Goal: Communication & Community: Answer question/provide support

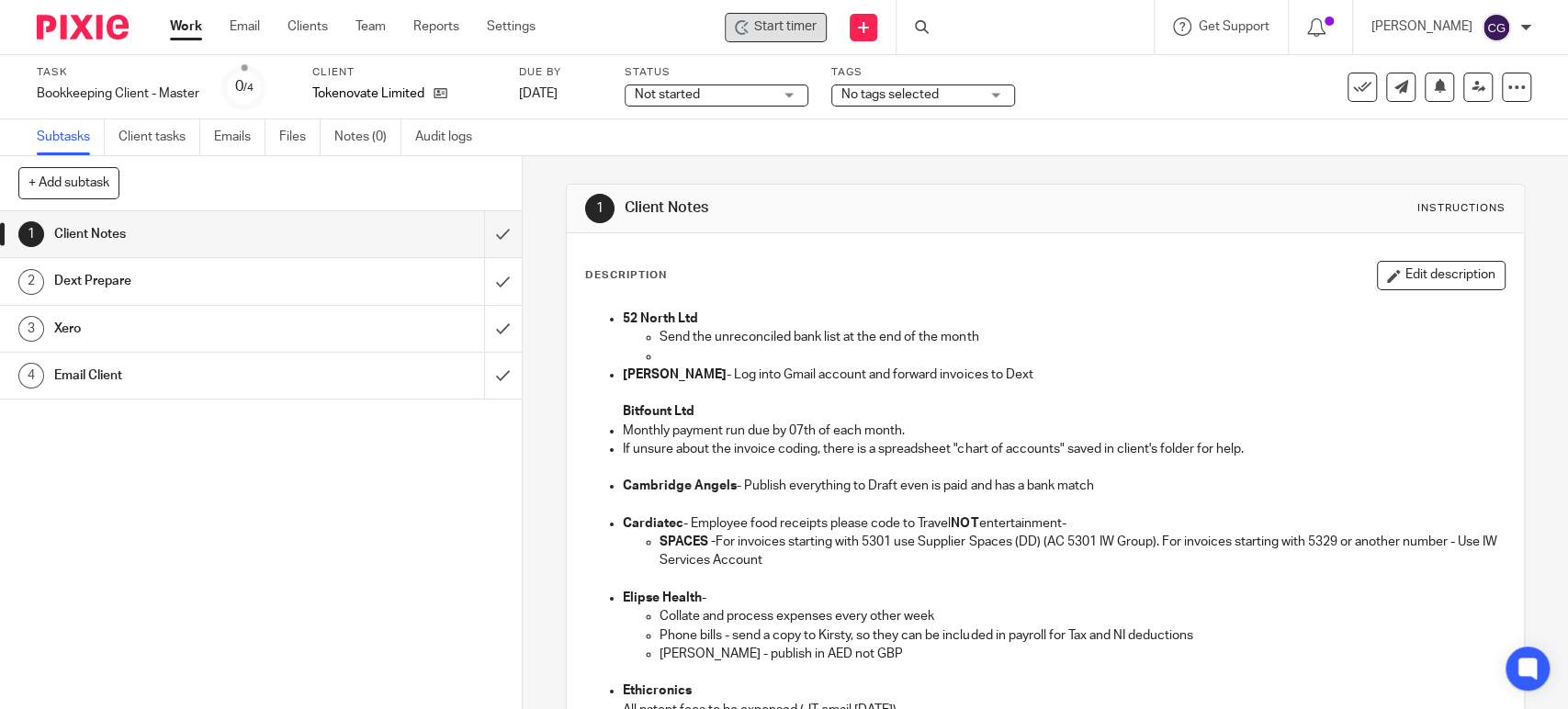
click at [817, 25] on span "Start timer" at bounding box center [785, 28] width 62 height 20
click at [815, 25] on span "Start timer" at bounding box center [785, 28] width 62 height 20
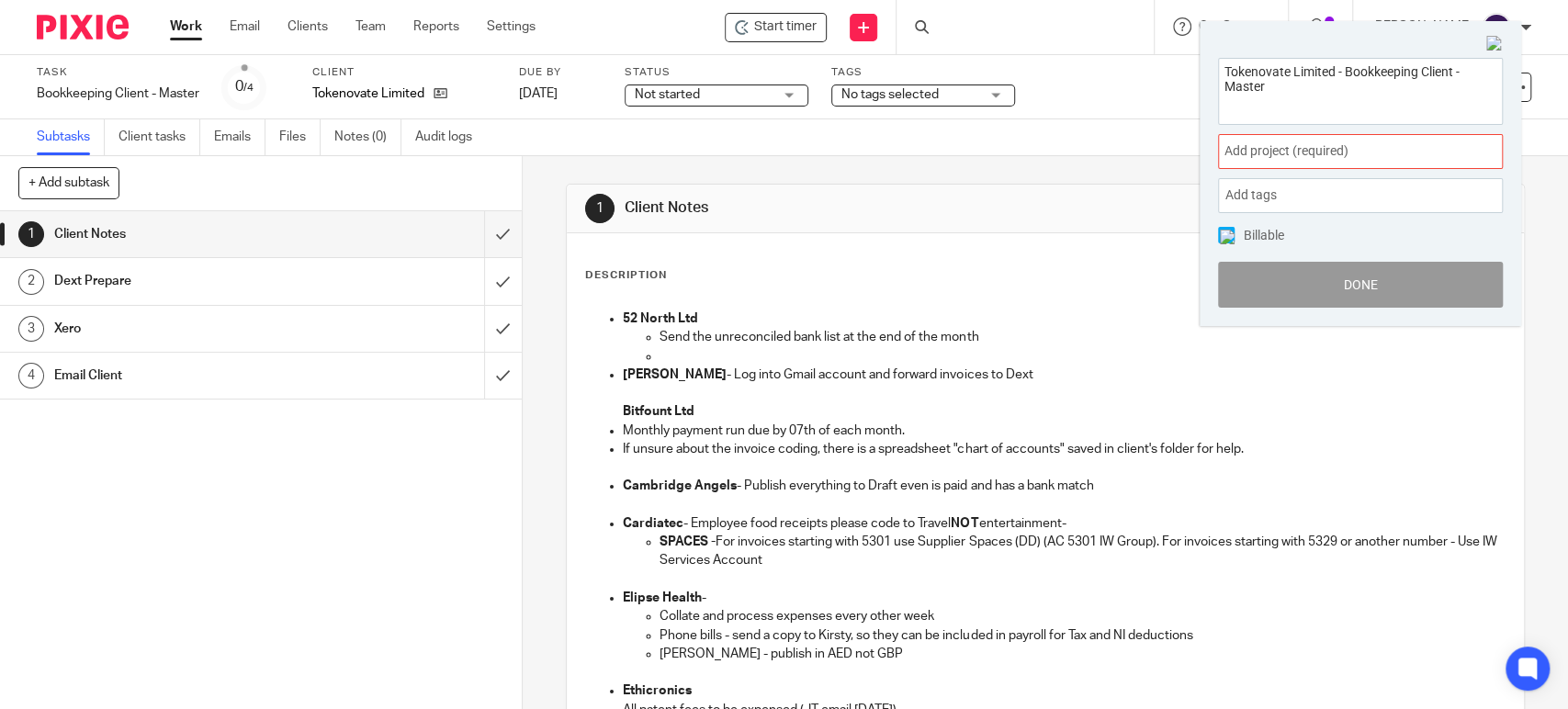
click at [1261, 157] on span "Add project (required) :" at bounding box center [1341, 151] width 231 height 20
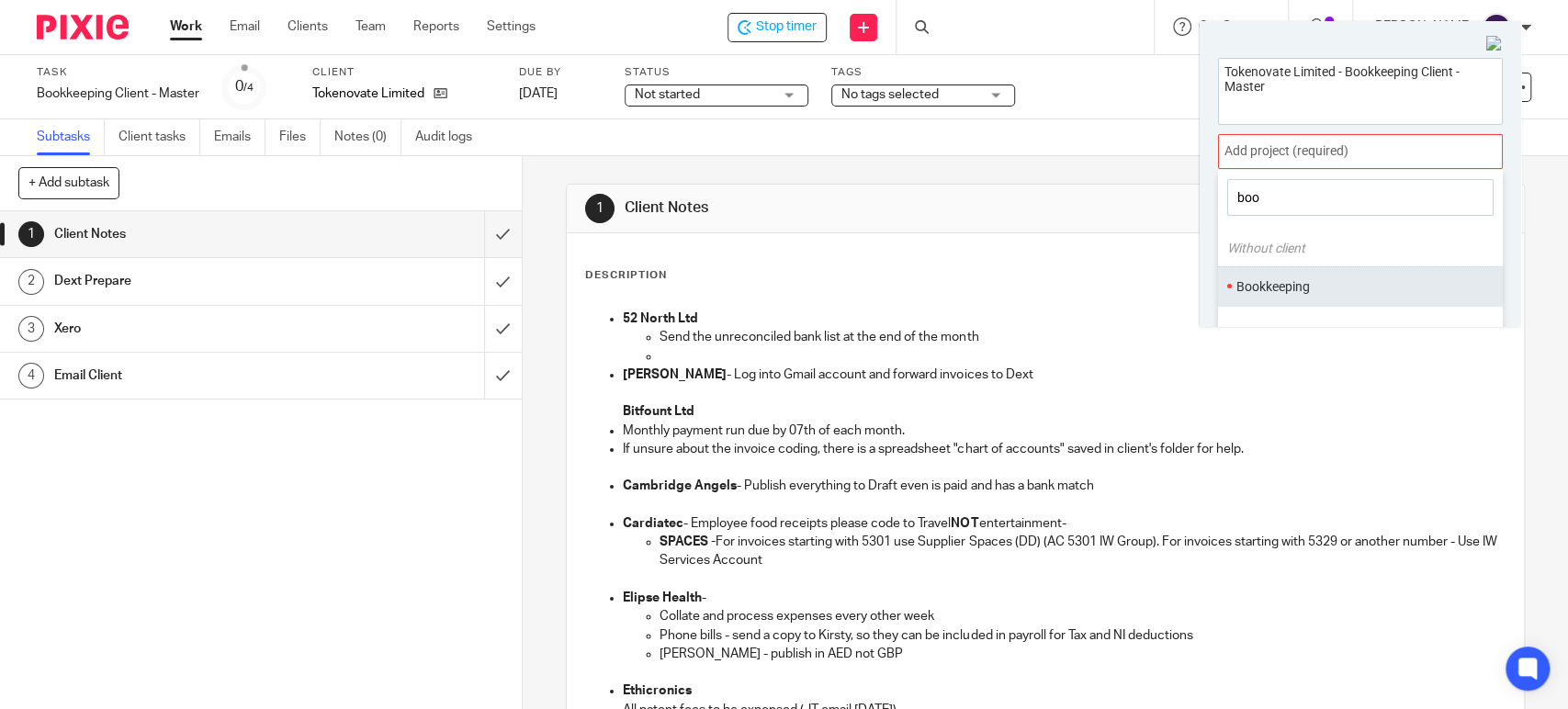
type input "boo"
click at [1272, 291] on li "Bookkeeping" at bounding box center [1356, 288] width 240 height 20
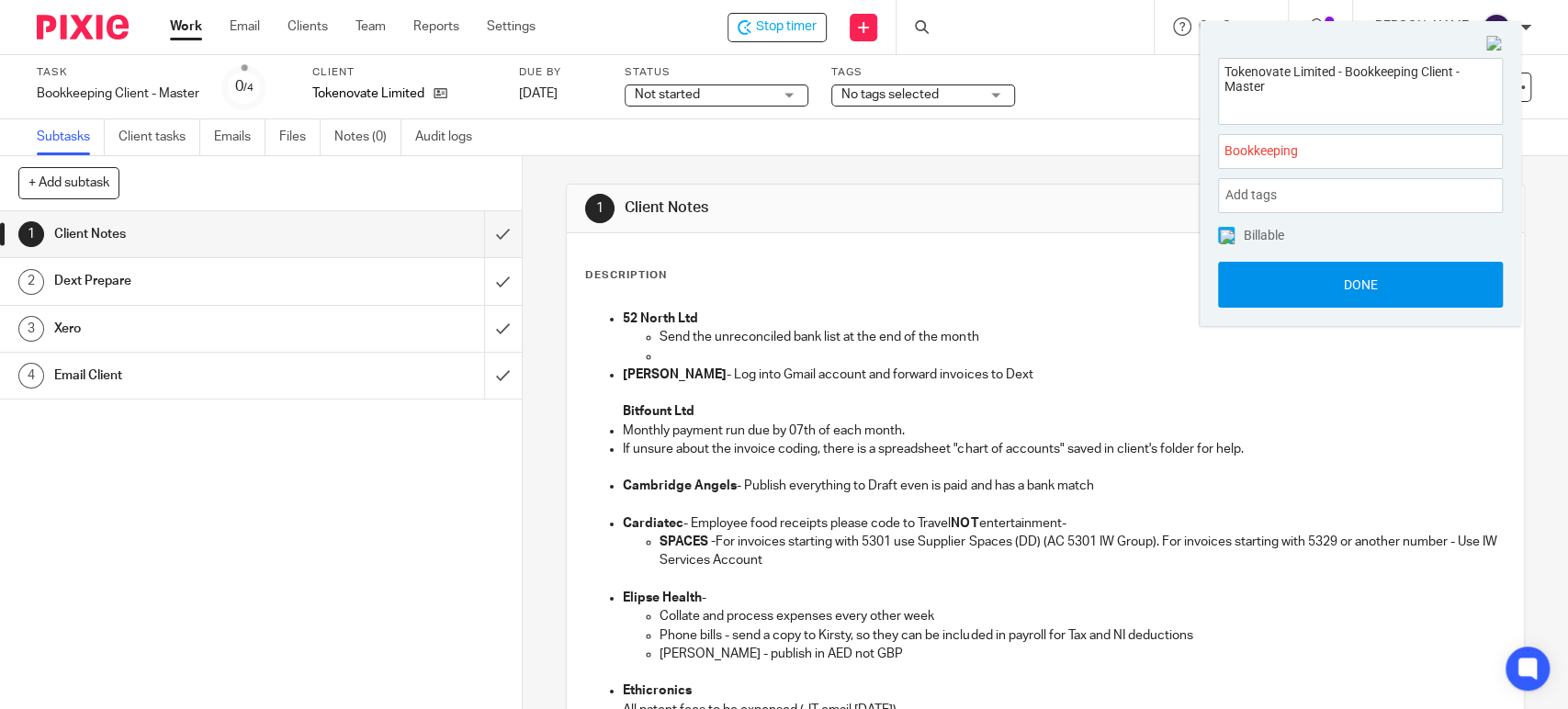
click at [1354, 280] on button "Done" at bounding box center [1360, 285] width 285 height 45
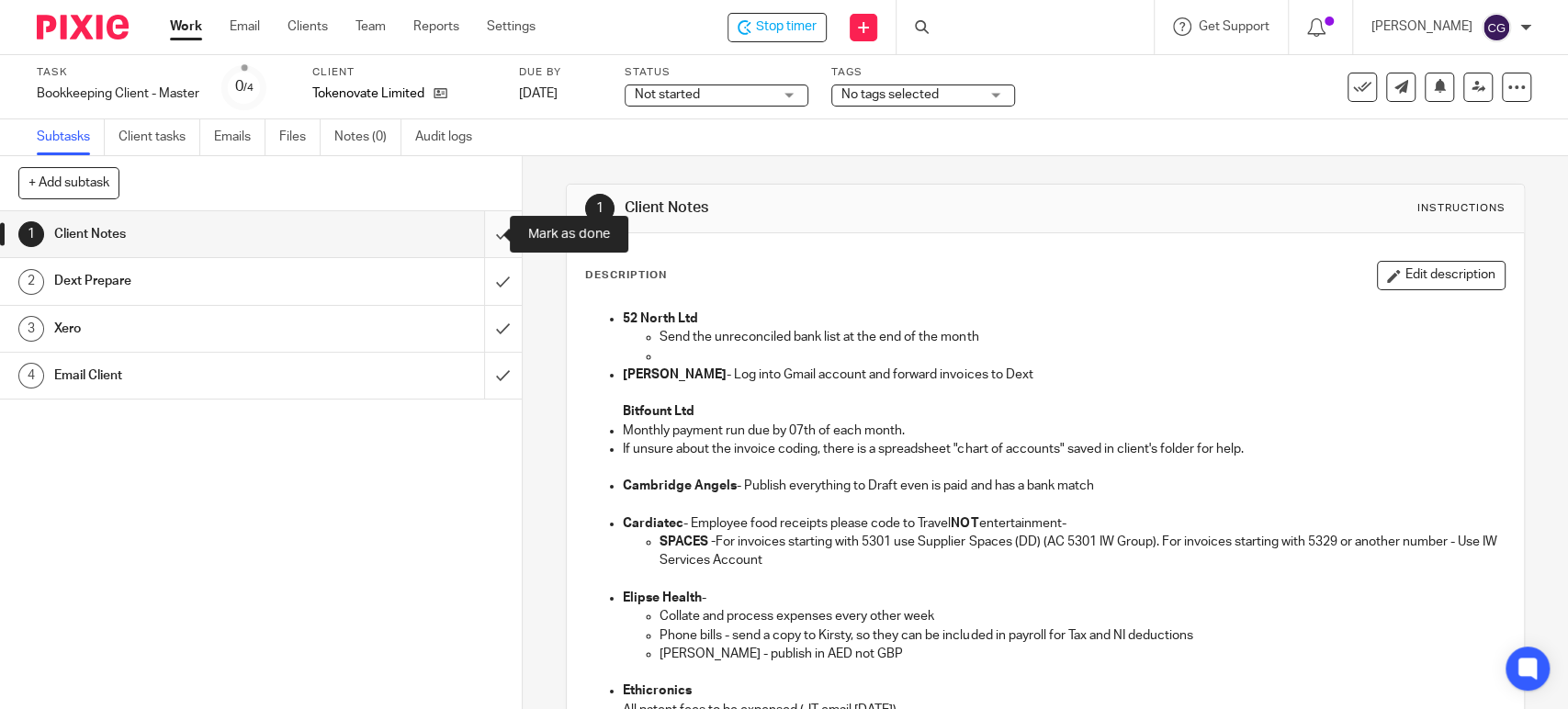
click at [476, 240] on input "submit" at bounding box center [261, 234] width 522 height 45
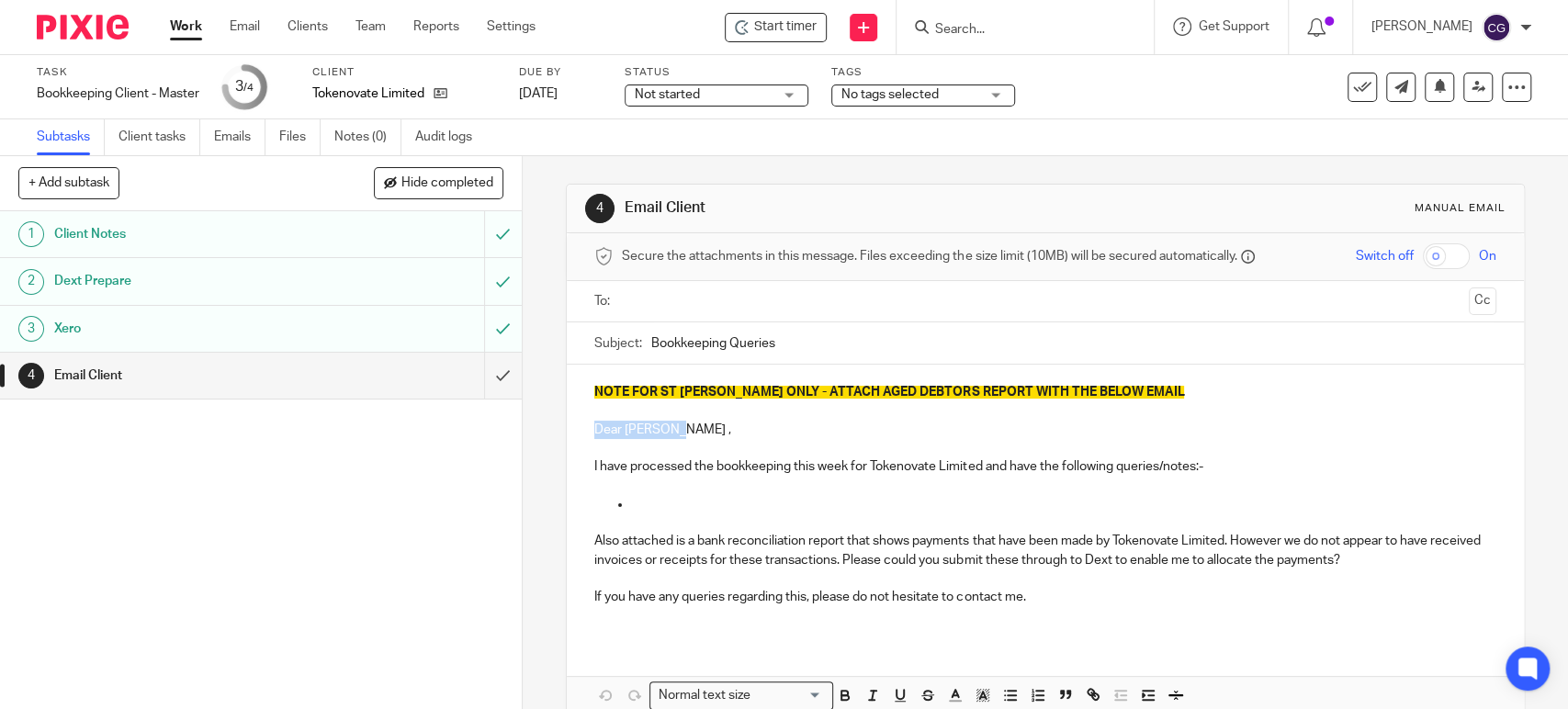
drag, startPoint x: 668, startPoint y: 428, endPoint x: 590, endPoint y: 431, distance: 78.1
click at [594, 431] on p "Dear [PERSON_NAME] ," at bounding box center [1045, 430] width 902 height 19
click at [594, 435] on p "Hi Gerard, Michelle" at bounding box center [1045, 430] width 902 height 19
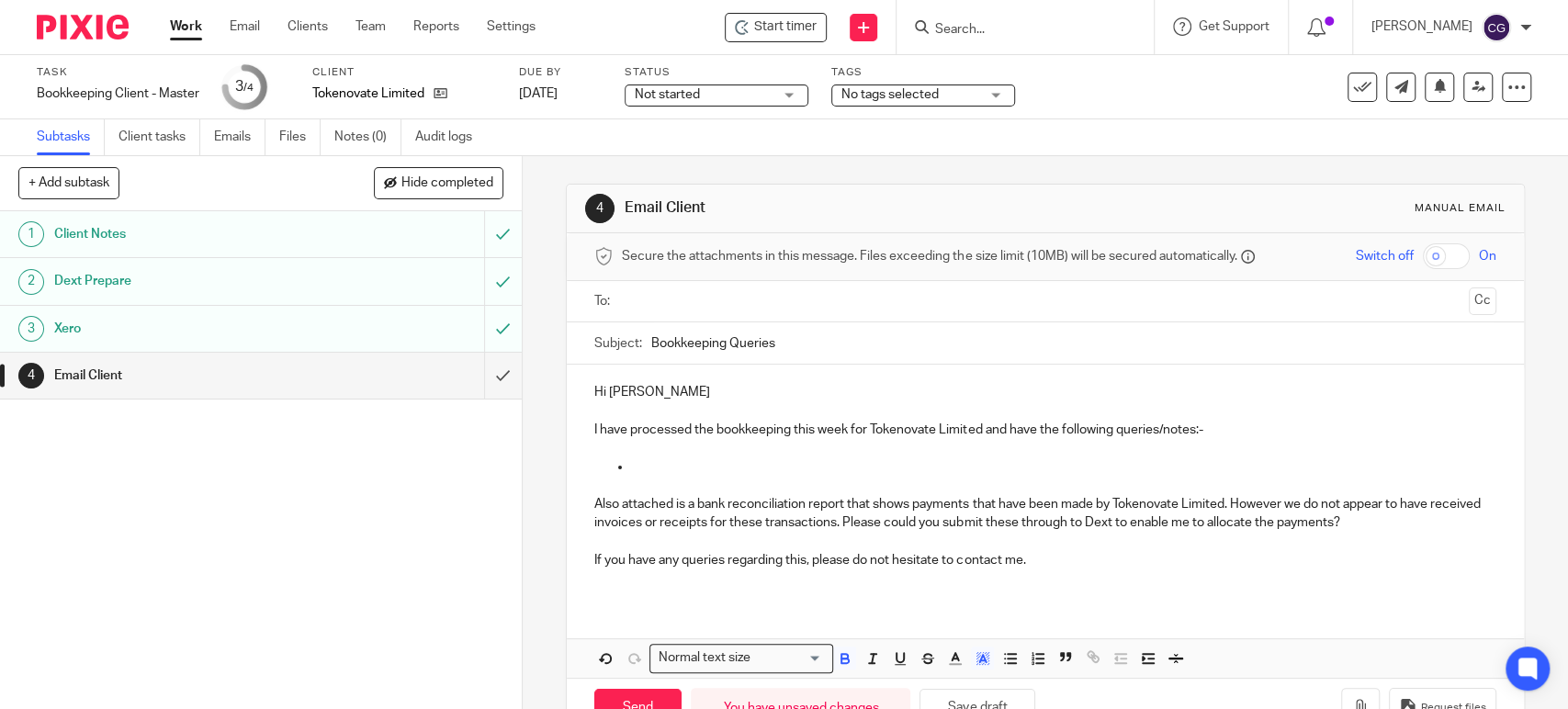
click at [652, 338] on input "Bookkeeping Queries" at bounding box center [1074, 343] width 844 height 42
click at [847, 350] on input "Tokenovate Bookkeeping Queries" at bounding box center [1074, 343] width 844 height 42
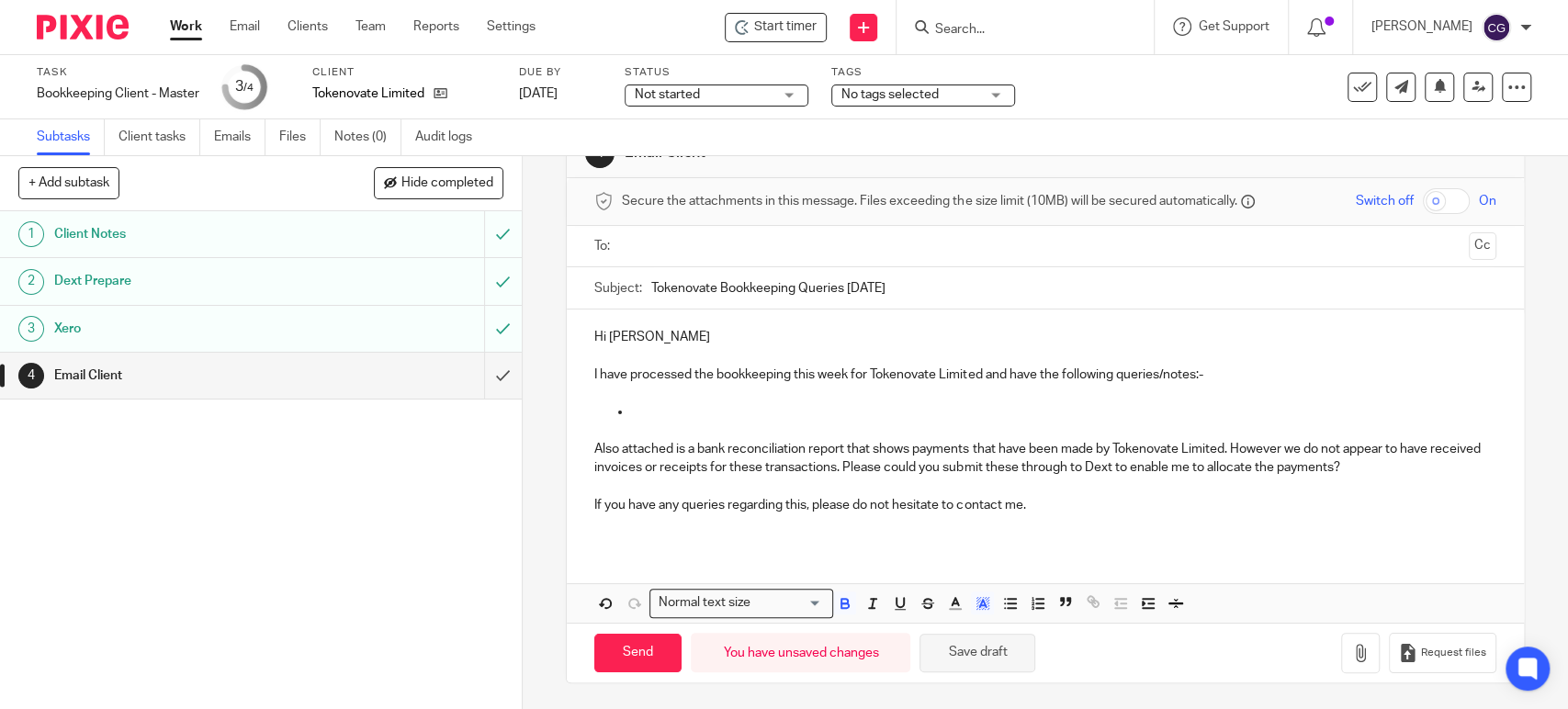
type input "Tokenovate Bookkeeping Queries 18.09.2025"
click at [986, 645] on button "Save draft" at bounding box center [977, 654] width 116 height 40
click at [985, 651] on button "Save draft" at bounding box center [977, 654] width 116 height 40
click at [659, 409] on p at bounding box center [1063, 411] width 864 height 19
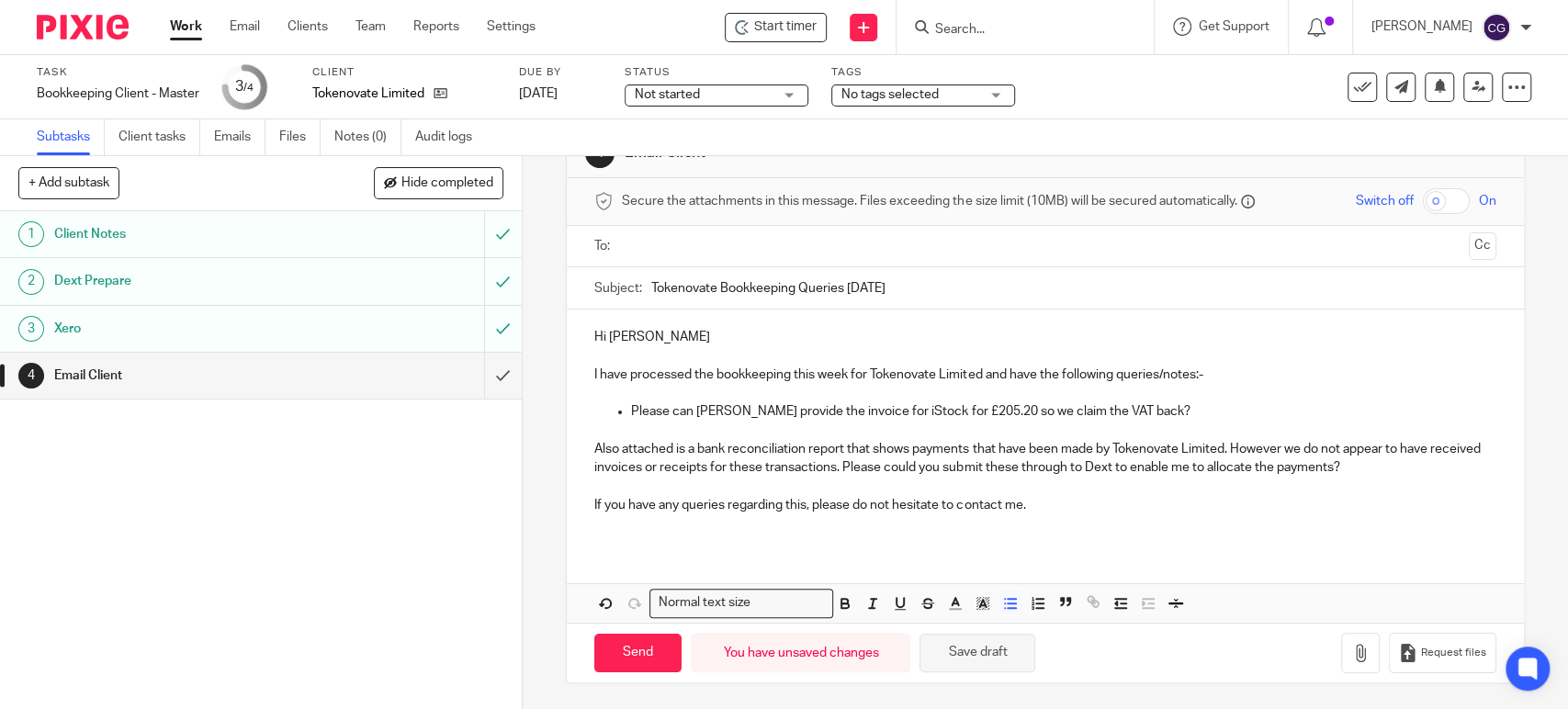
click at [985, 653] on button "Save draft" at bounding box center [977, 654] width 116 height 40
click at [708, 237] on input "text" at bounding box center [1045, 246] width 832 height 21
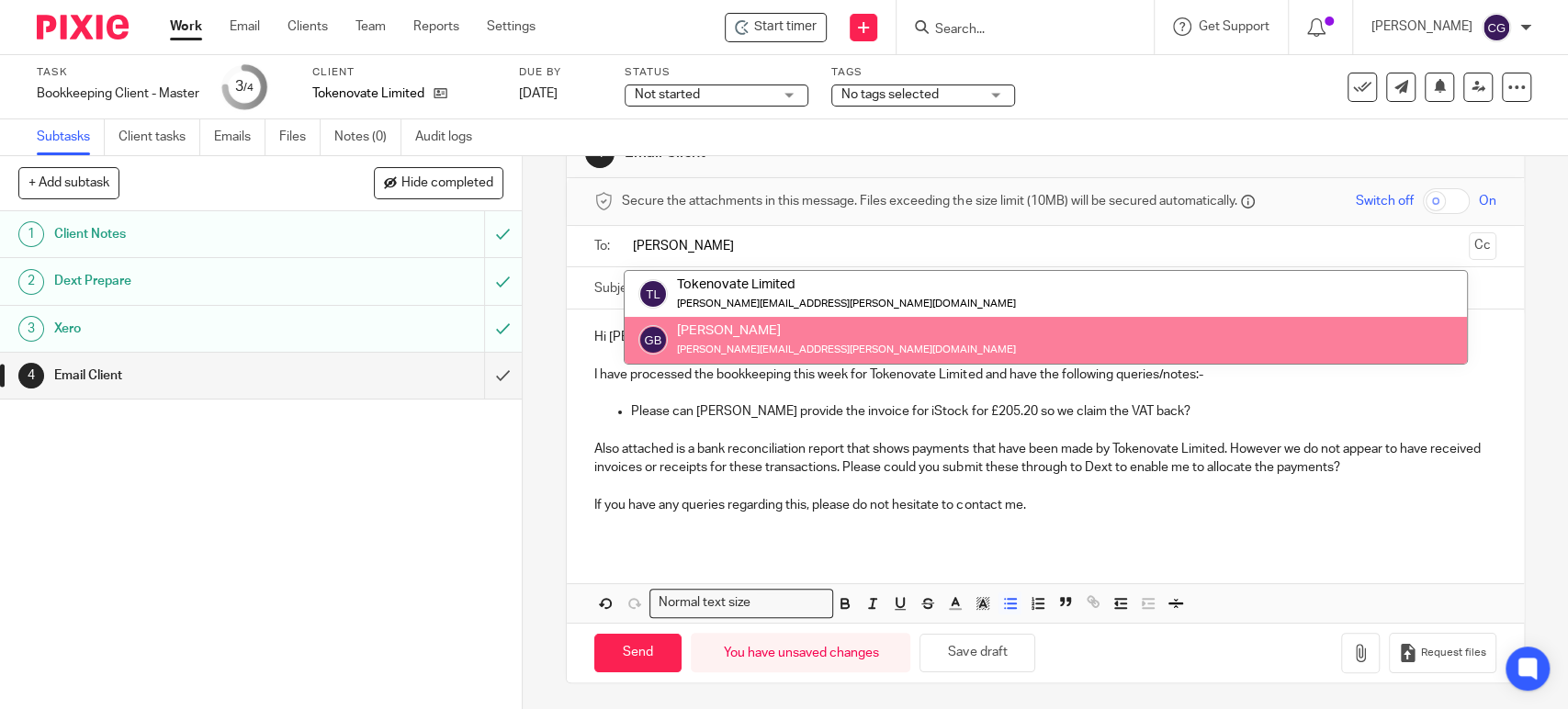
type input "gera"
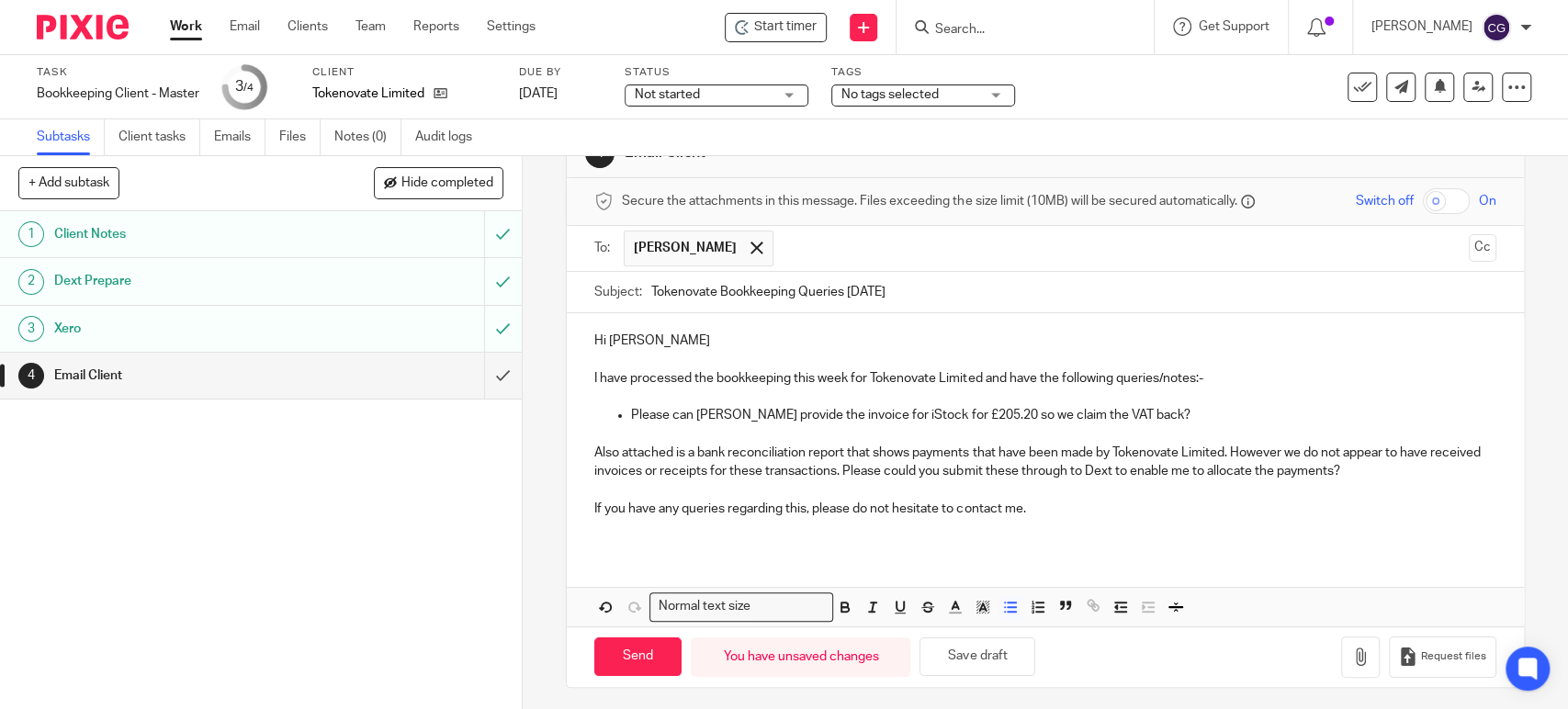
click at [909, 248] on input "text" at bounding box center [1122, 248] width 679 height 36
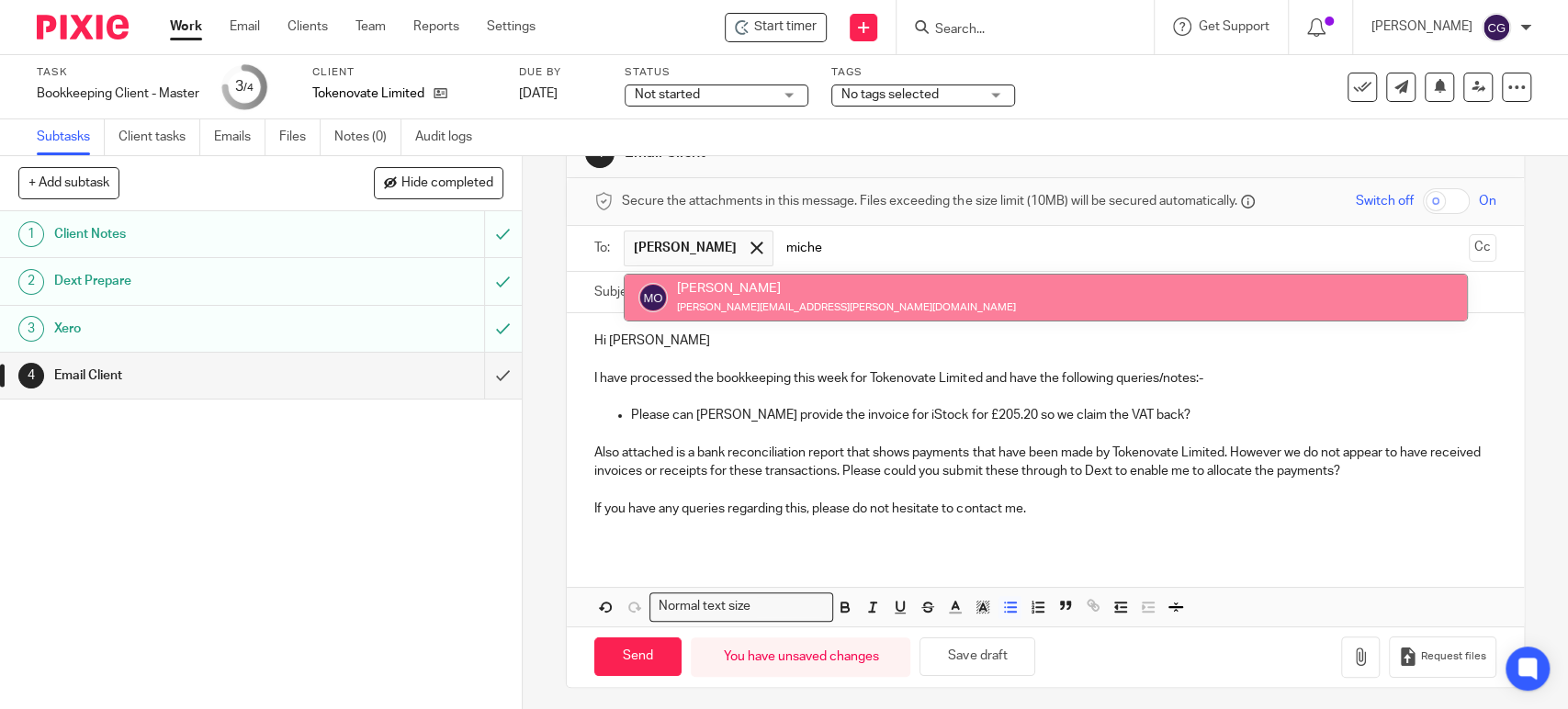
type input "miche"
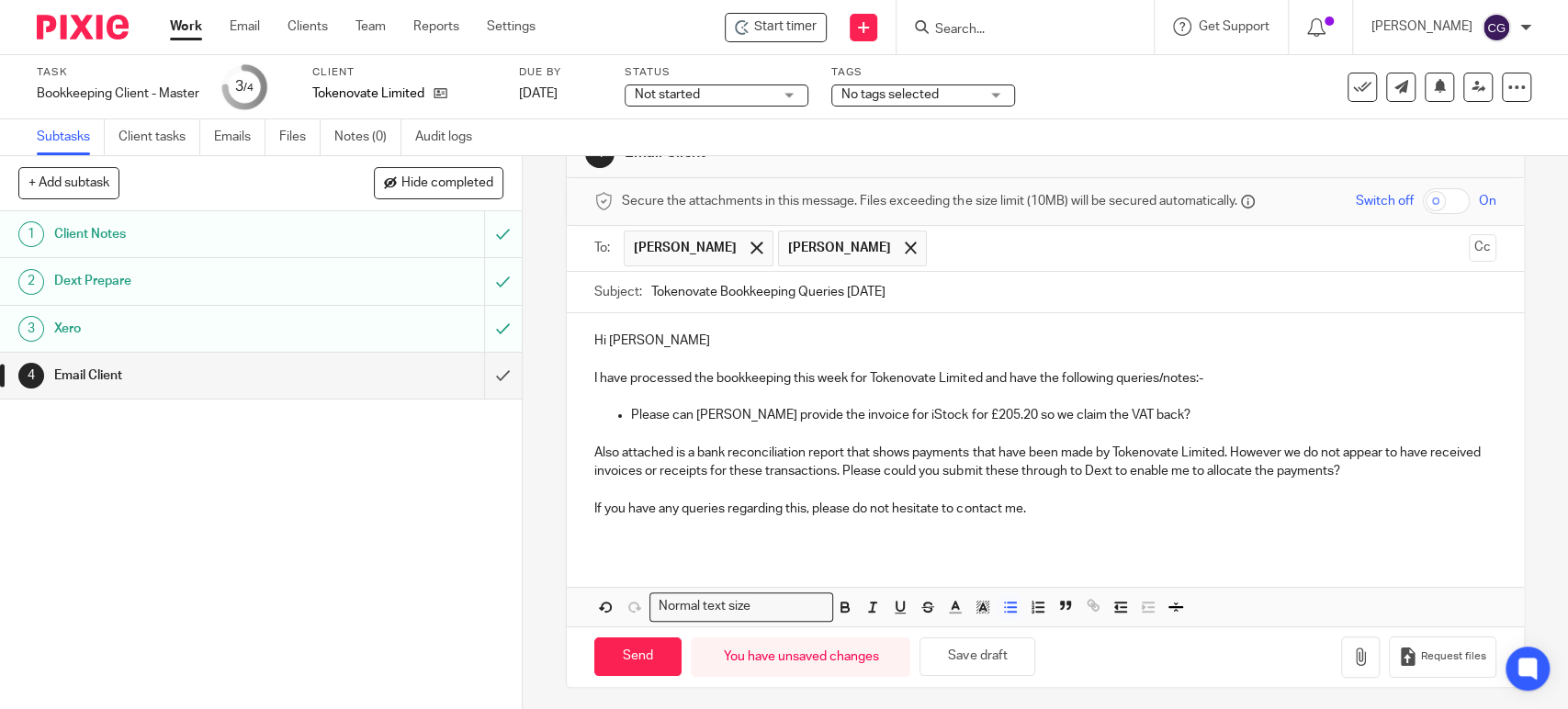
scroll to position [58, 0]
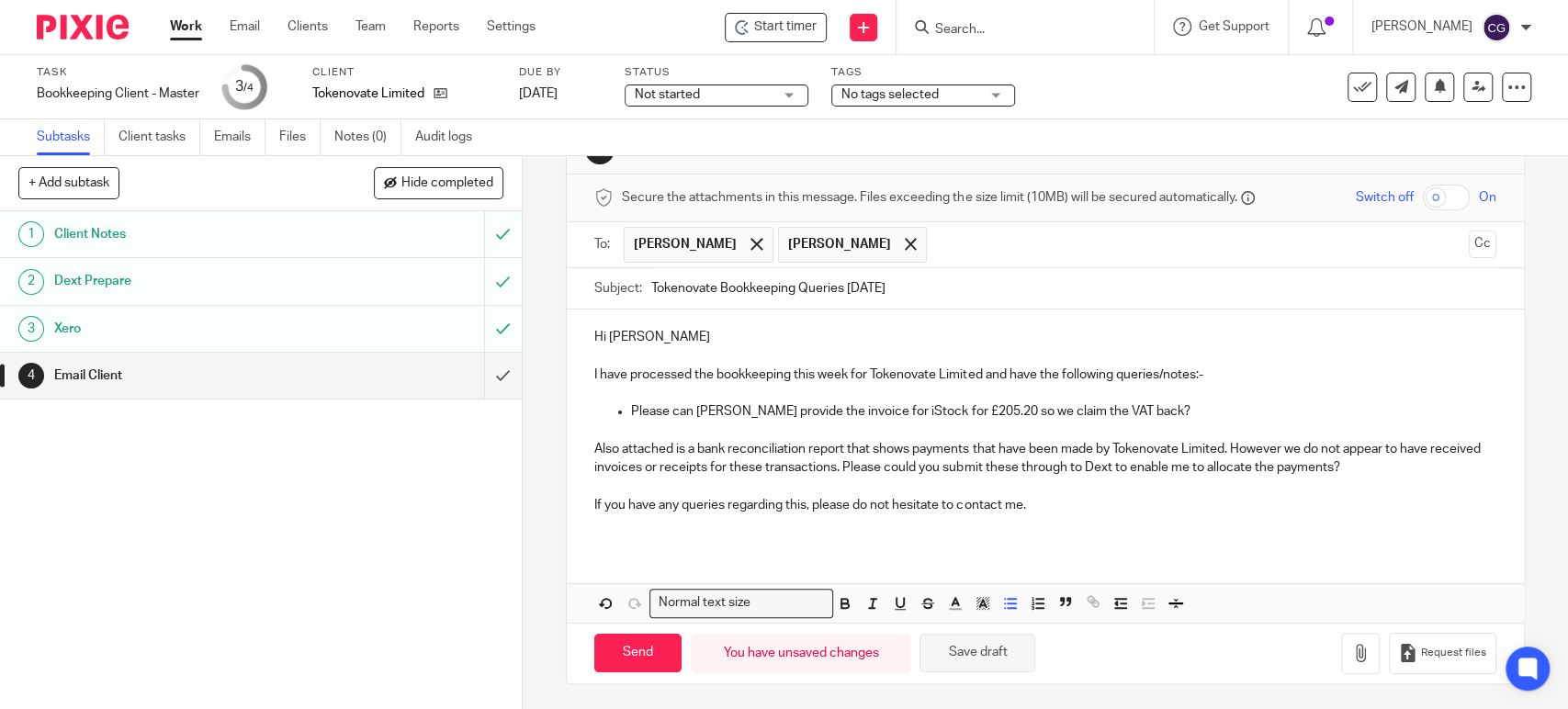
click at [980, 645] on button "Save draft" at bounding box center [977, 654] width 116 height 40
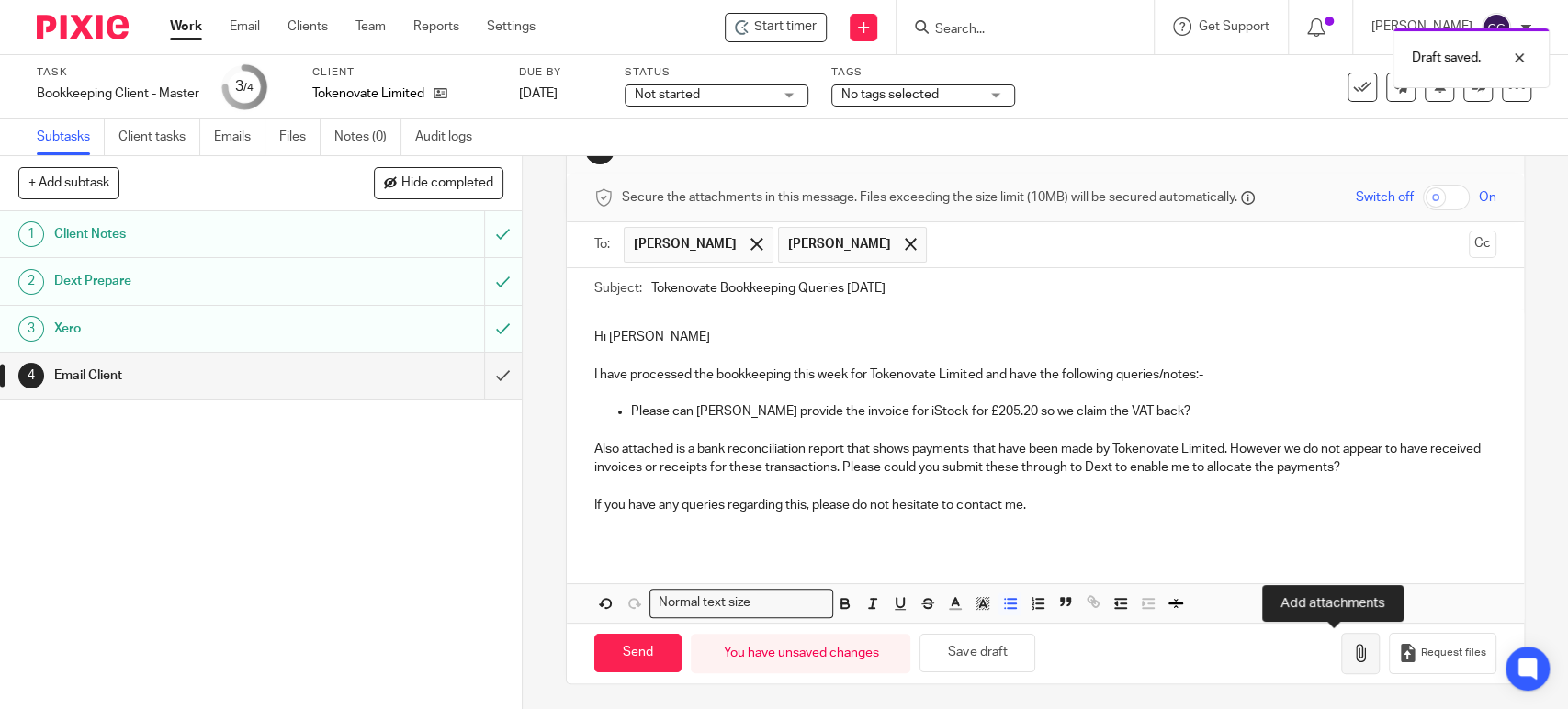
click at [1342, 665] on button "button" at bounding box center [1360, 654] width 39 height 42
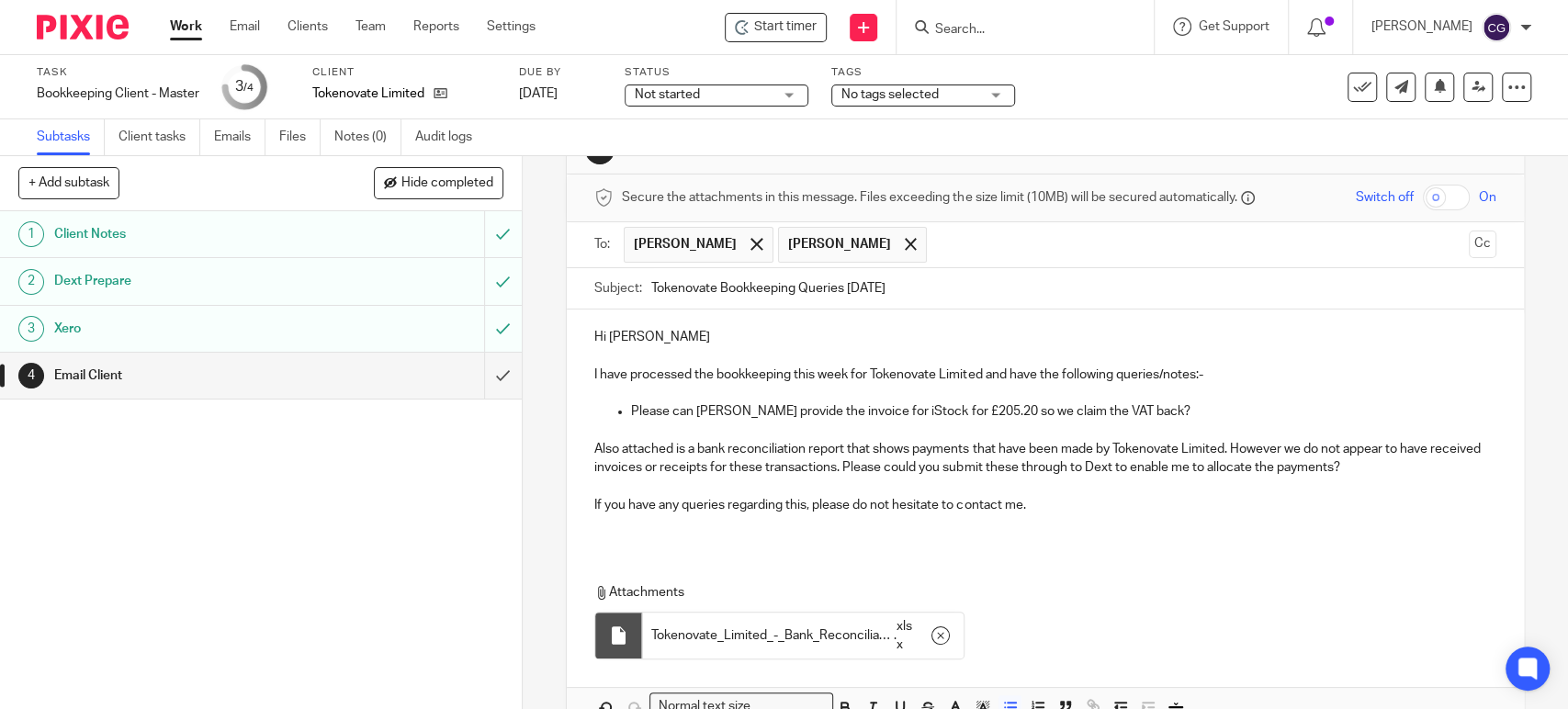
click at [1073, 520] on p at bounding box center [1045, 523] width 902 height 19
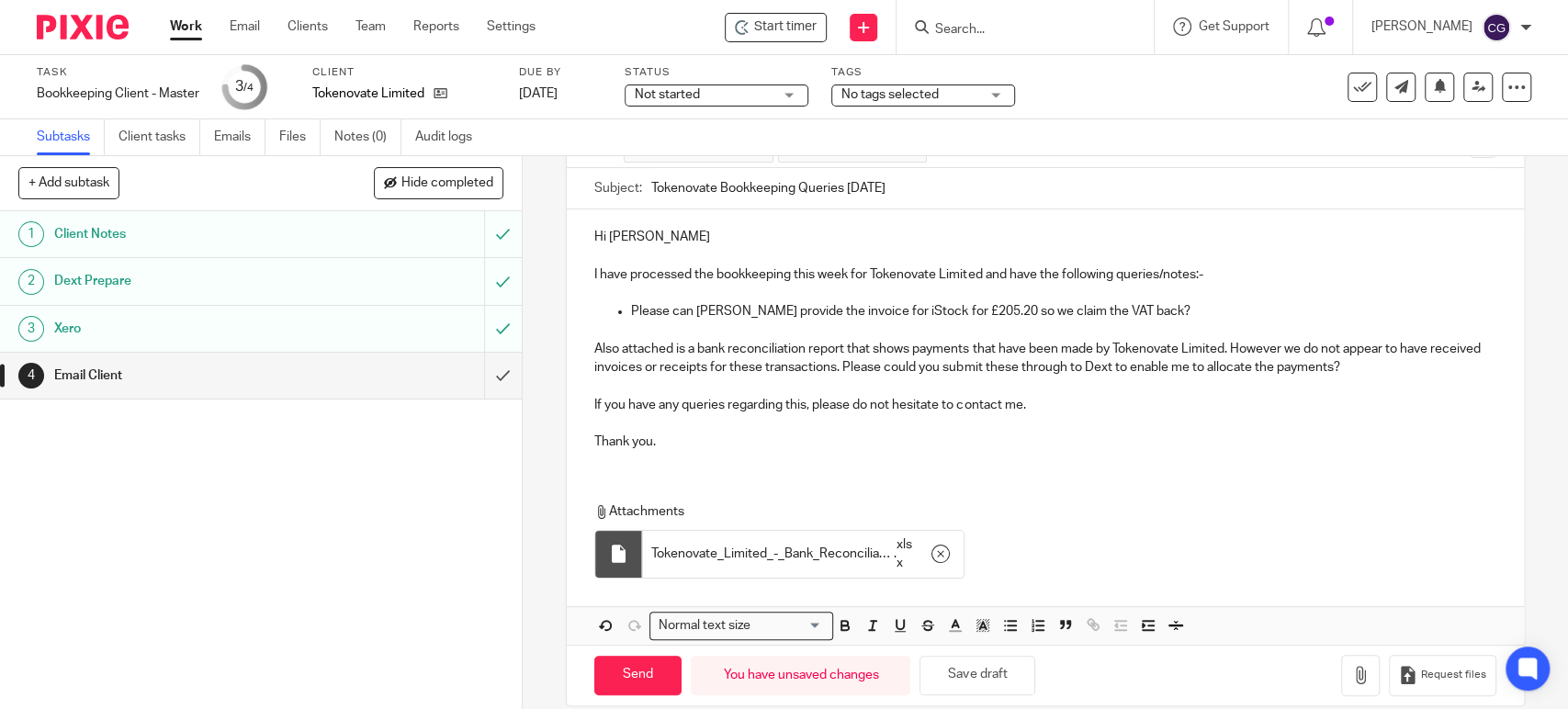
scroll to position [177, 0]
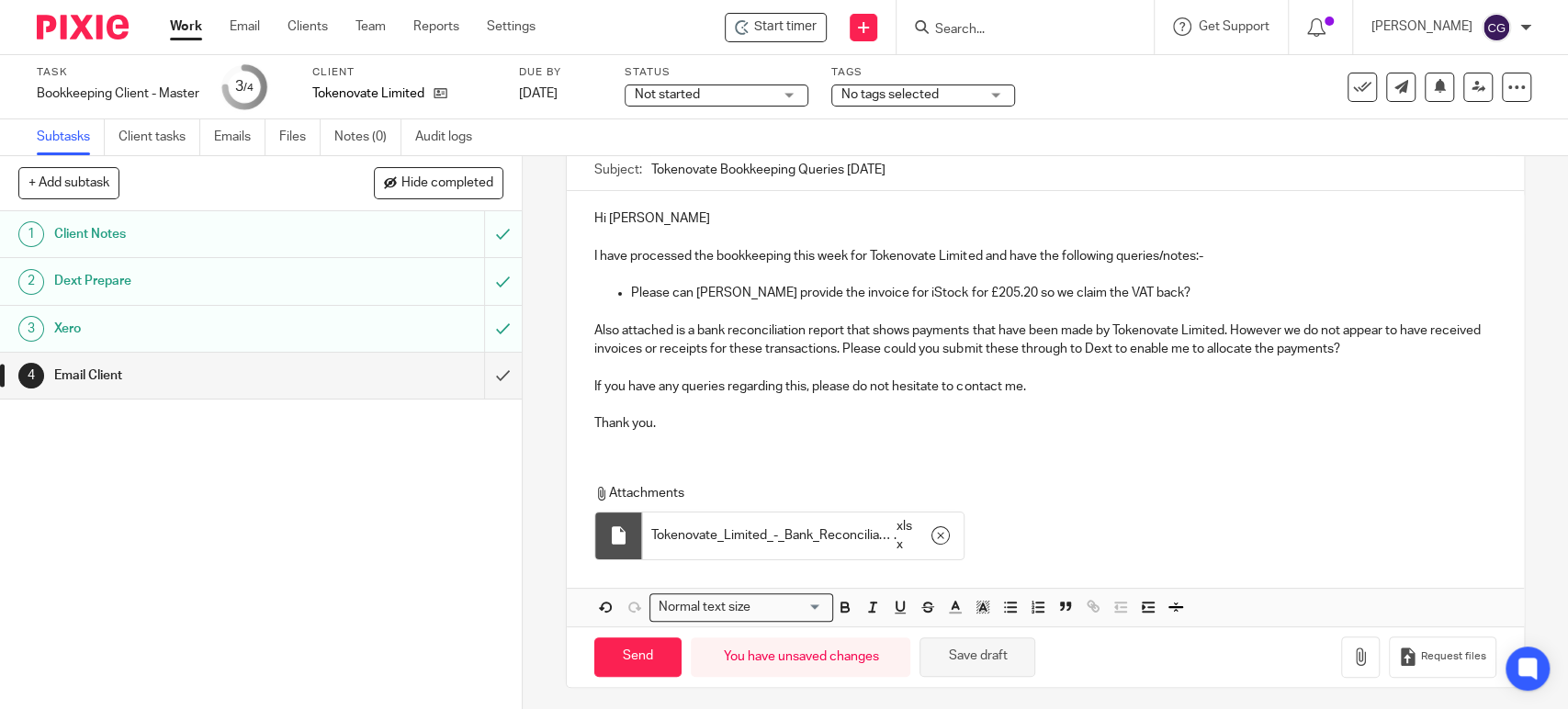
click at [991, 651] on button "Save draft" at bounding box center [977, 658] width 116 height 40
click at [630, 650] on input "Send" at bounding box center [638, 658] width 87 height 40
type input "Sent"
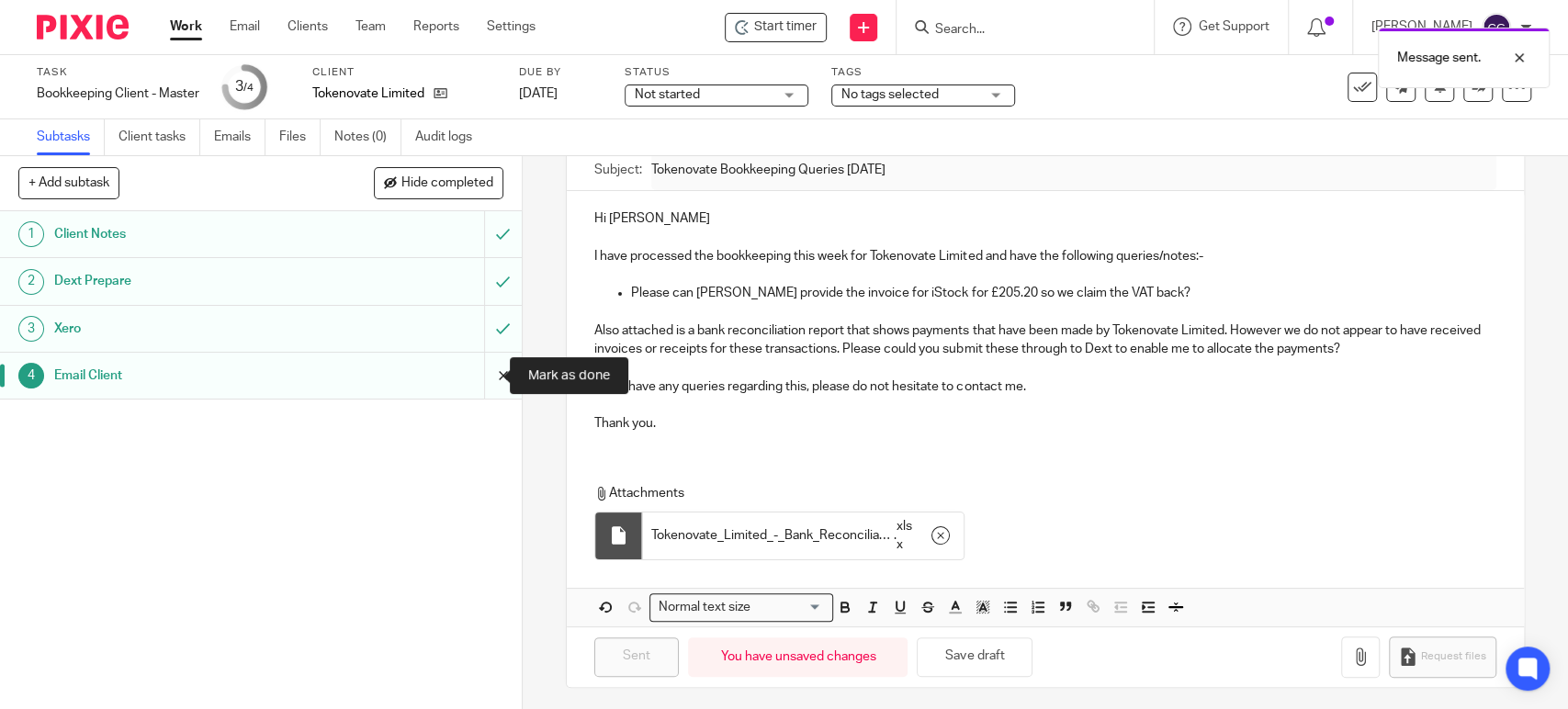
click at [483, 373] on input "submit" at bounding box center [261, 376] width 522 height 45
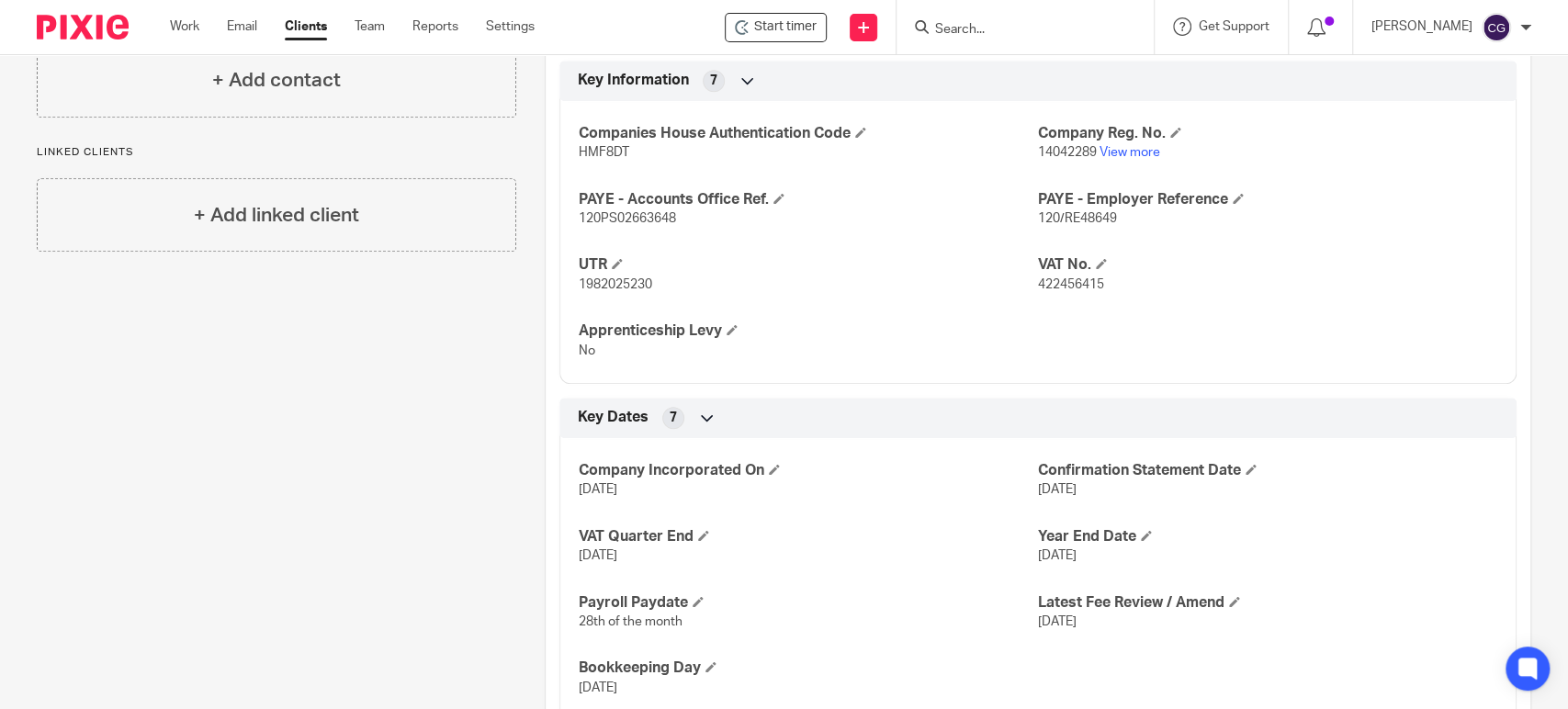
scroll to position [764, 0]
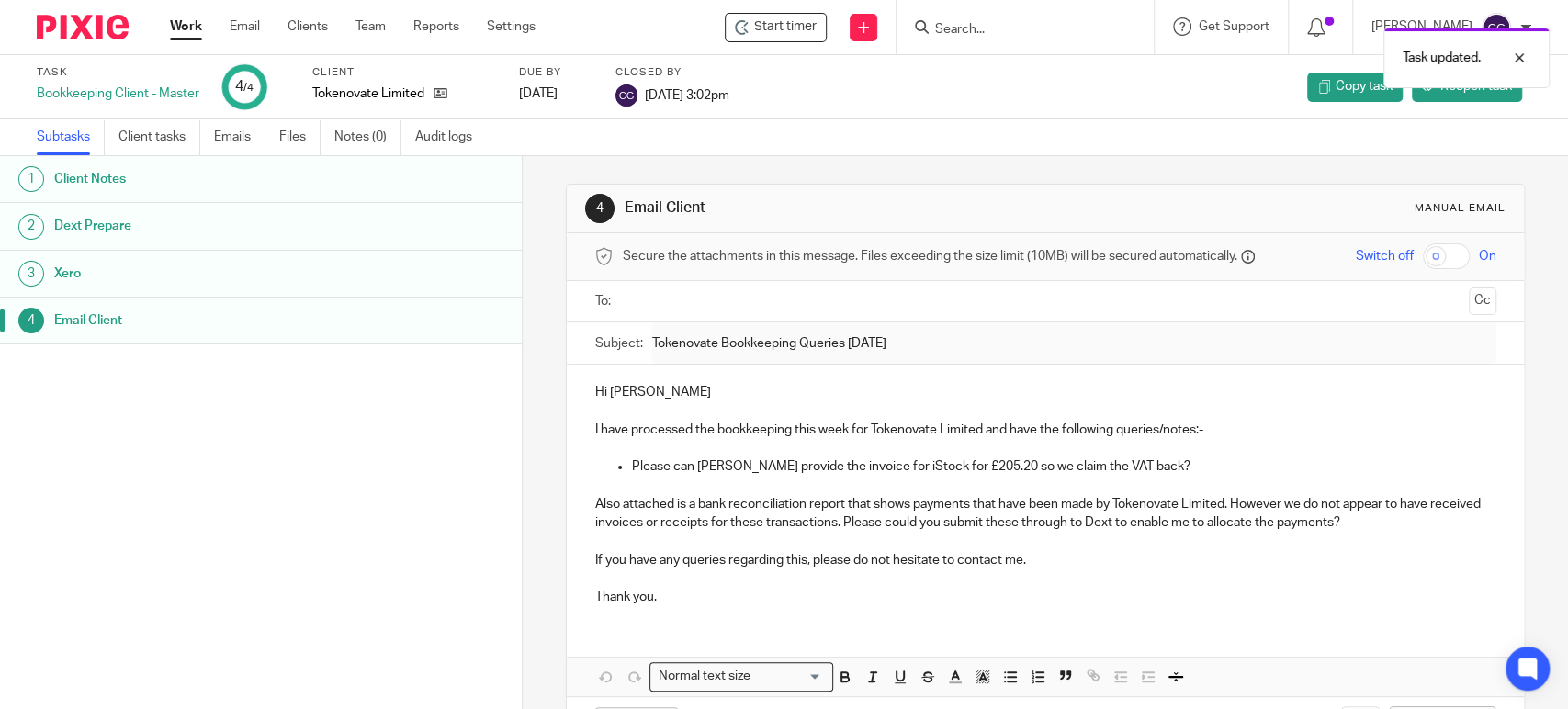
click at [180, 28] on link "Work" at bounding box center [186, 27] width 33 height 19
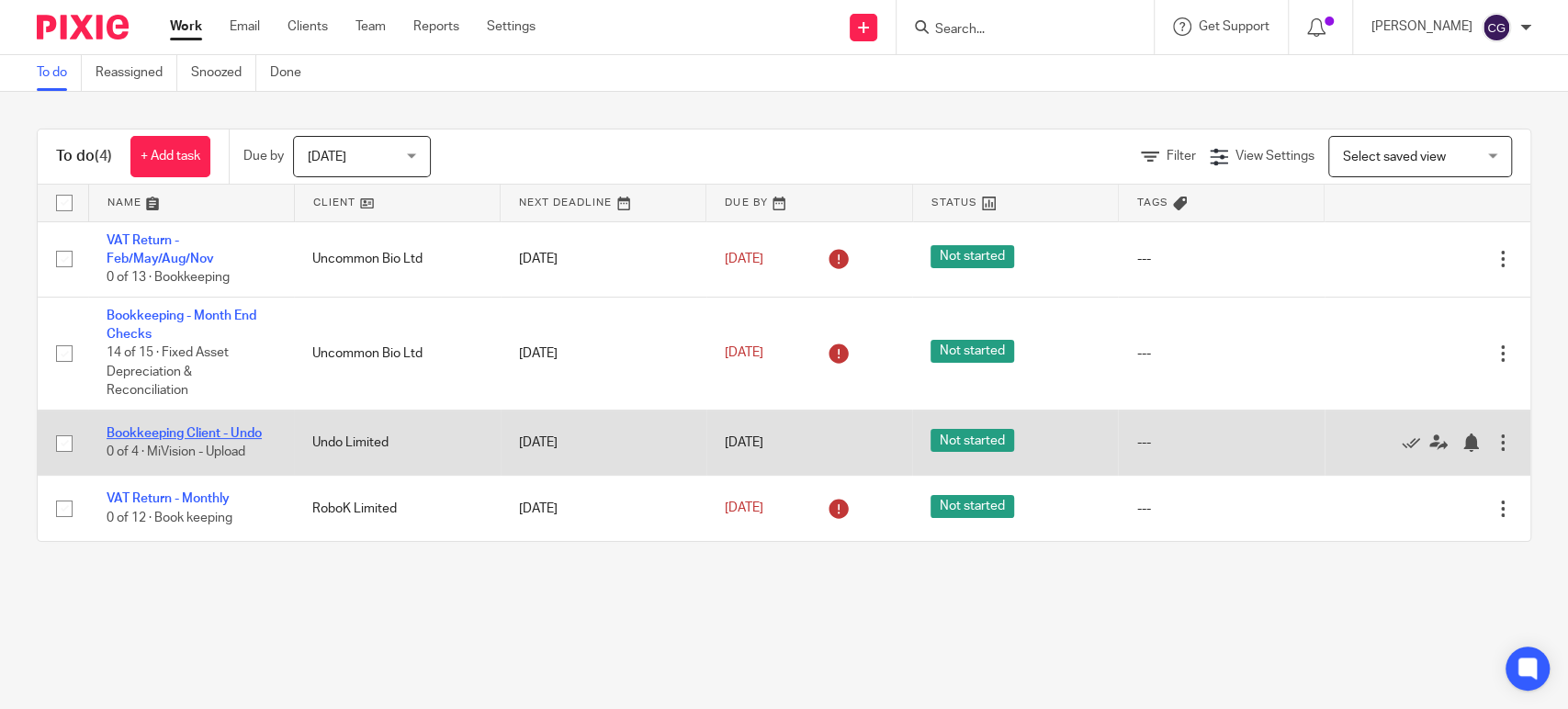
click at [183, 436] on link "Bookkeeping Client - Undo" at bounding box center [184, 433] width 155 height 13
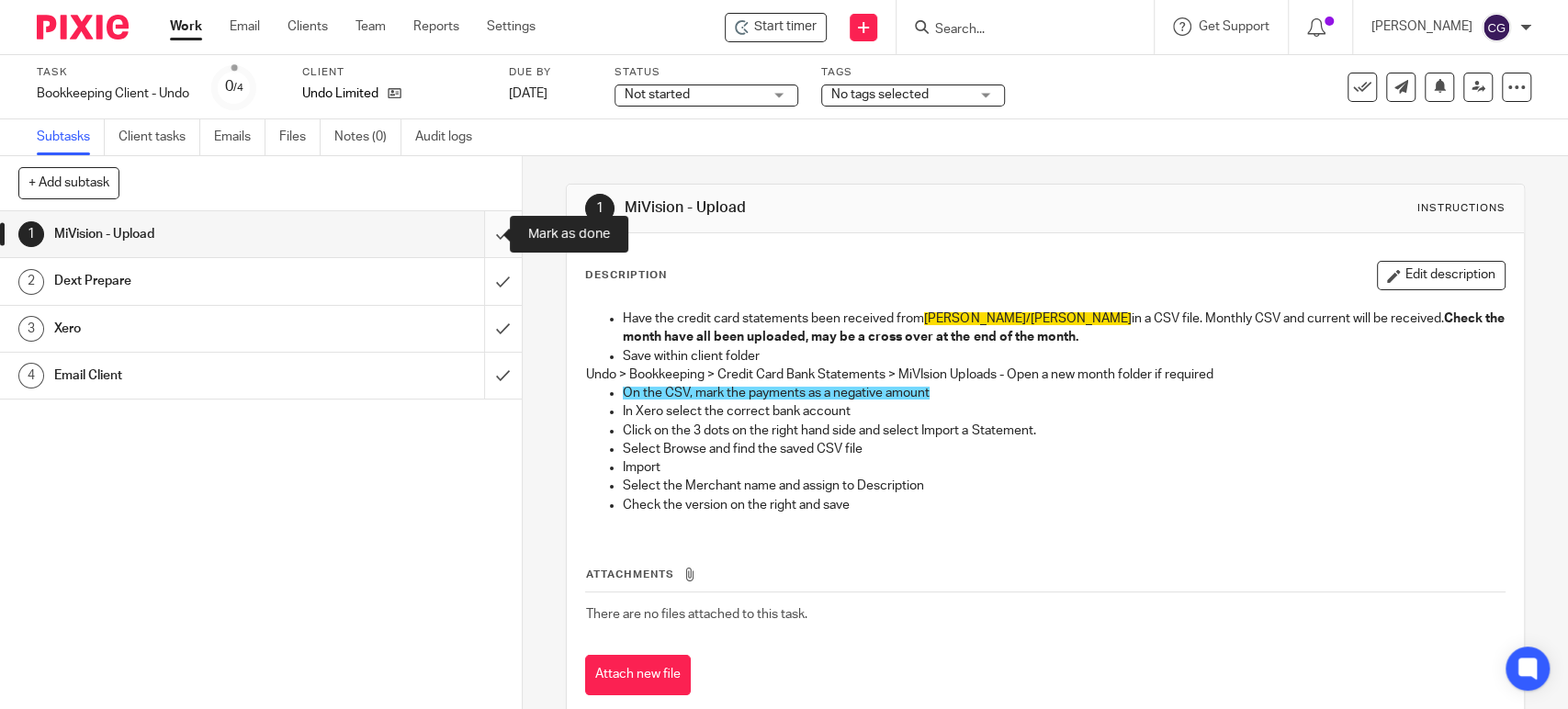
click at [485, 240] on input "submit" at bounding box center [261, 234] width 522 height 45
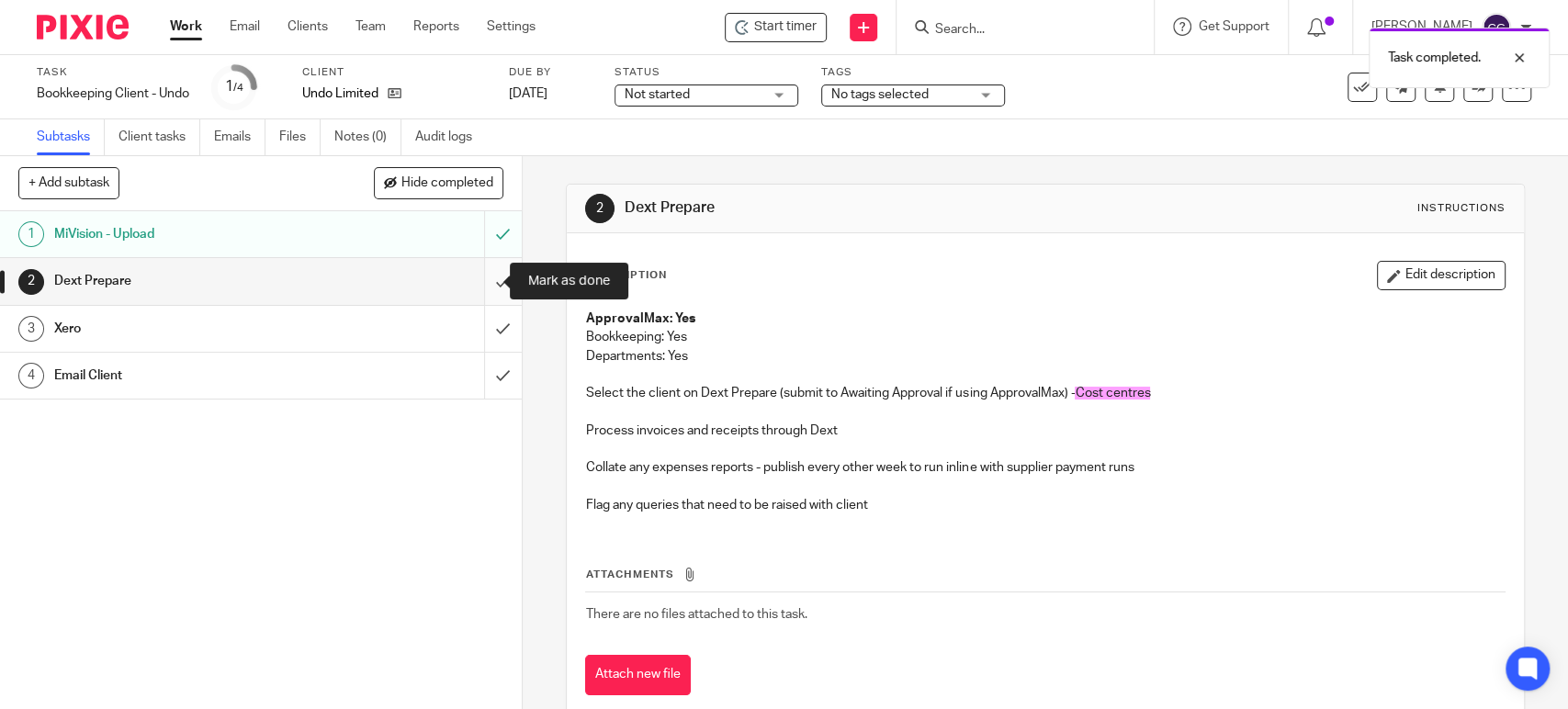
click at [484, 285] on input "submit" at bounding box center [261, 281] width 522 height 45
click at [480, 333] on input "submit" at bounding box center [261, 328] width 522 height 45
click at [484, 288] on input "submit" at bounding box center [261, 281] width 522 height 45
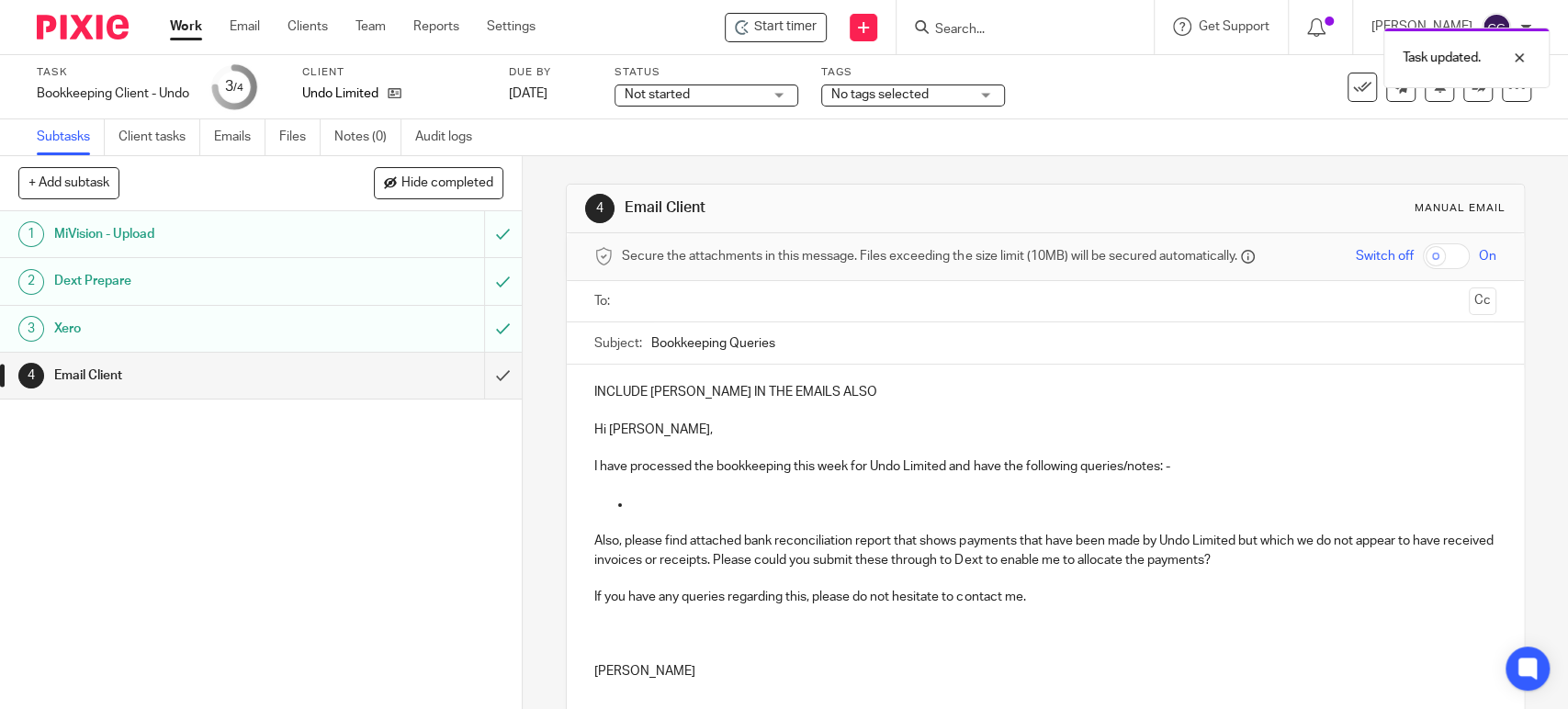
click at [323, 369] on div "Email Client" at bounding box center [260, 376] width 411 height 28
click at [654, 294] on input "text" at bounding box center [1045, 302] width 832 height 21
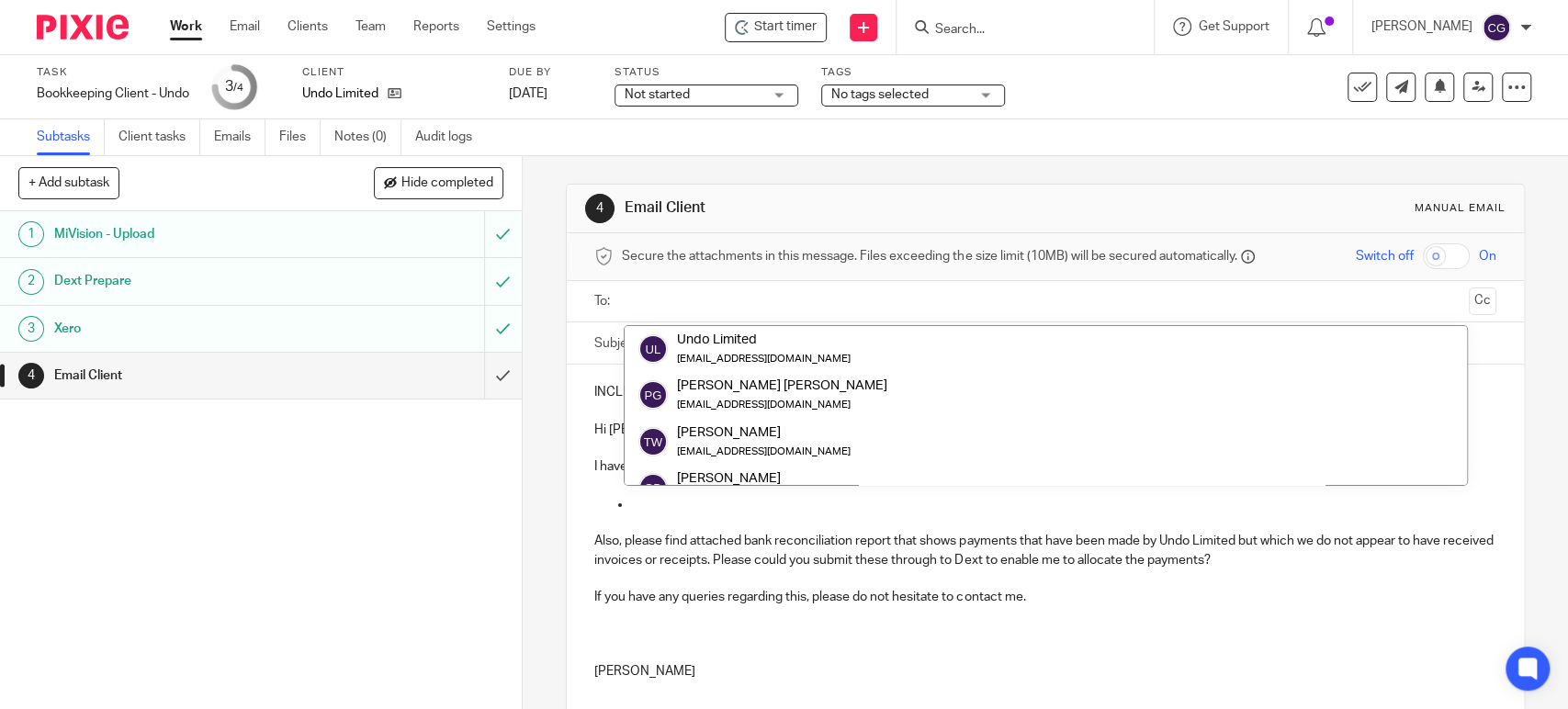
scroll to position [366, 0]
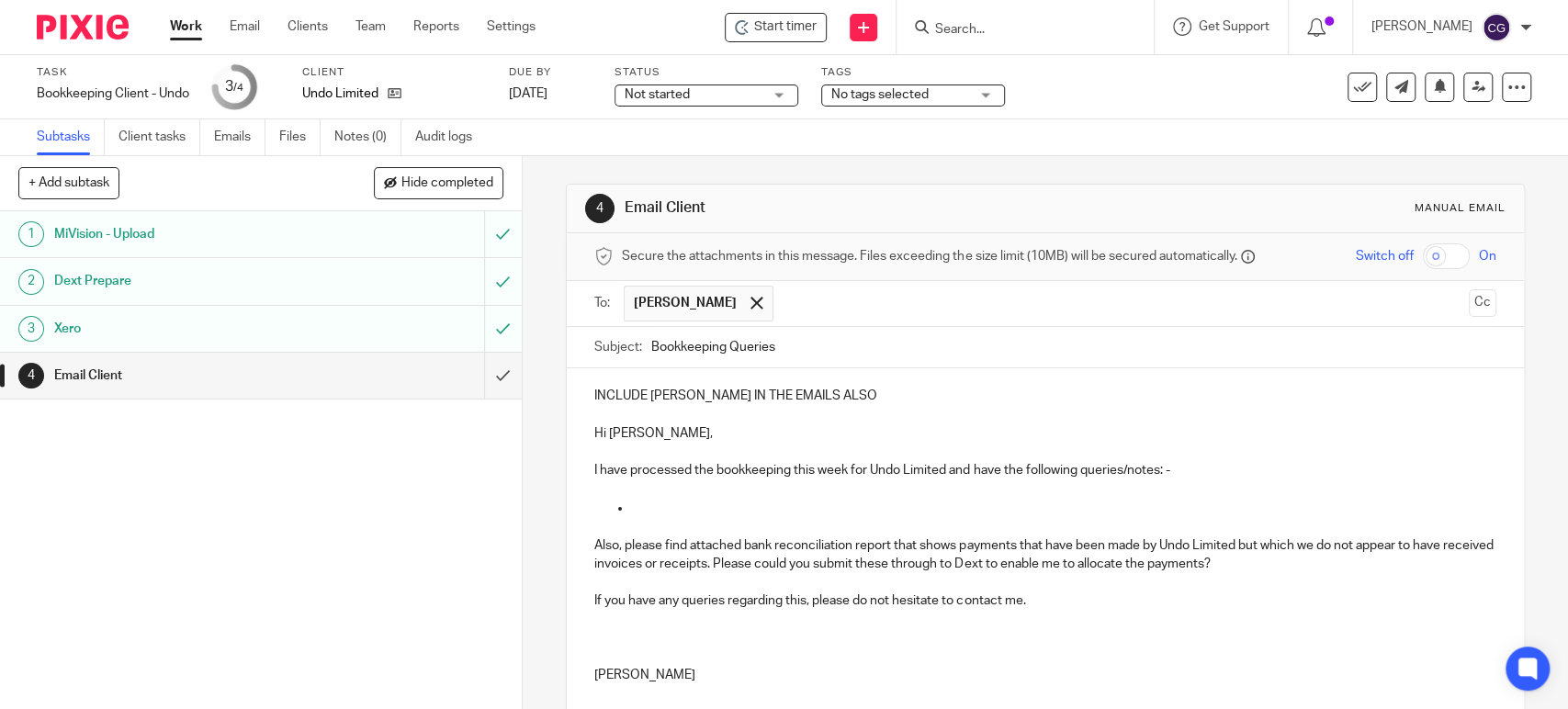
click at [902, 498] on div "INCLUDE [PERSON_NAME] IN THE EMAILS ALSO Hi [PERSON_NAME], I have processed the…" at bounding box center [1044, 534] width 956 height 330
click at [746, 302] on div at bounding box center [756, 304] width 21 height 28
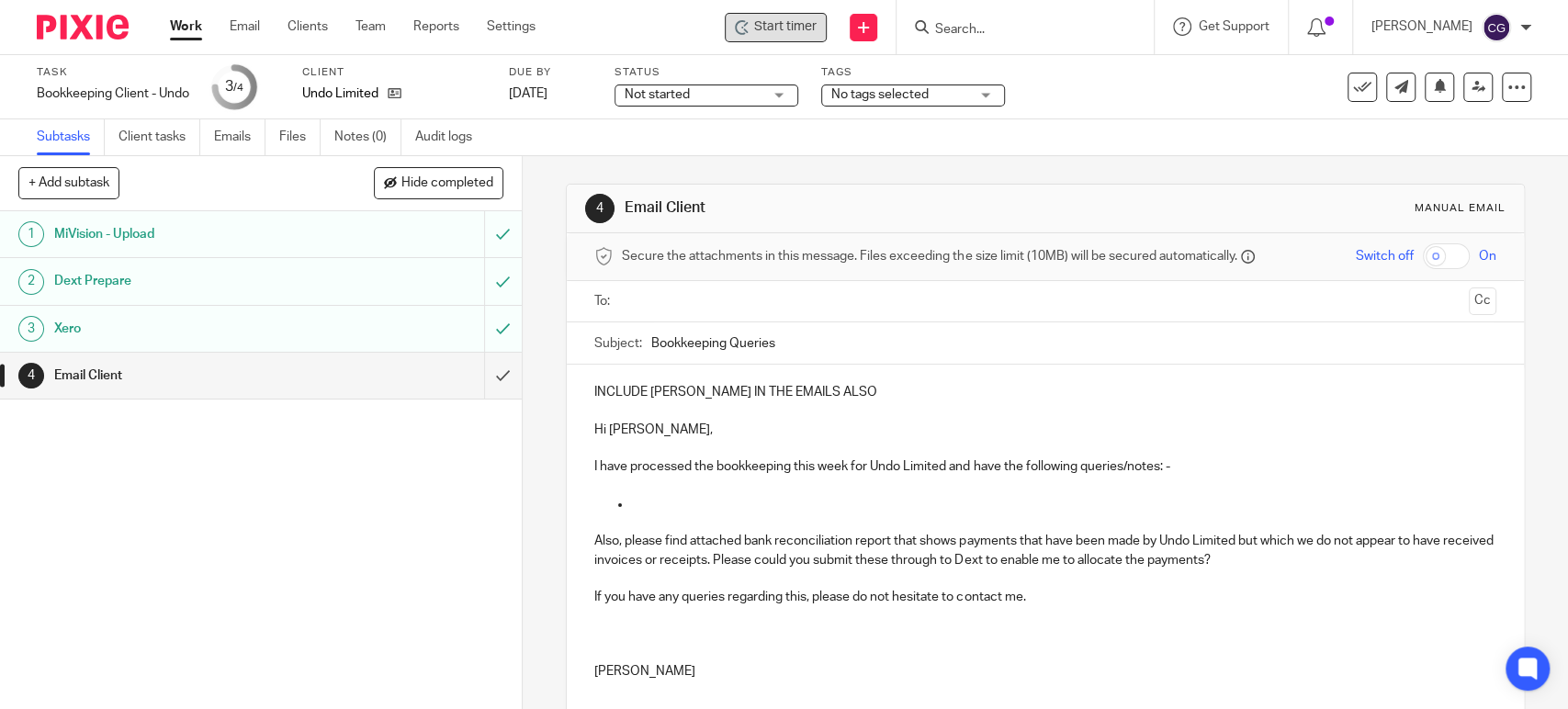
click at [794, 18] on span "Start timer" at bounding box center [785, 28] width 62 height 20
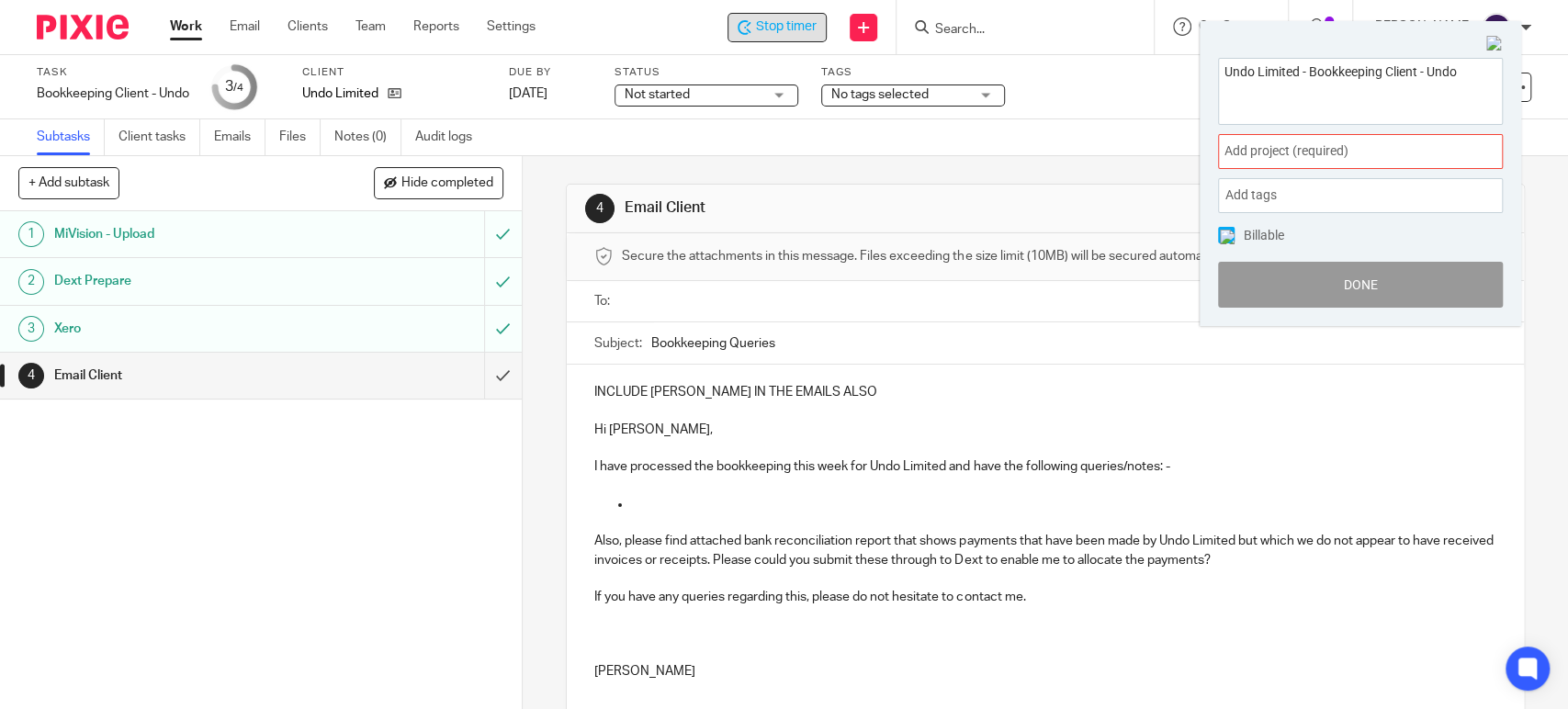
click at [1254, 155] on span "Add project (required) :" at bounding box center [1341, 151] width 231 height 20
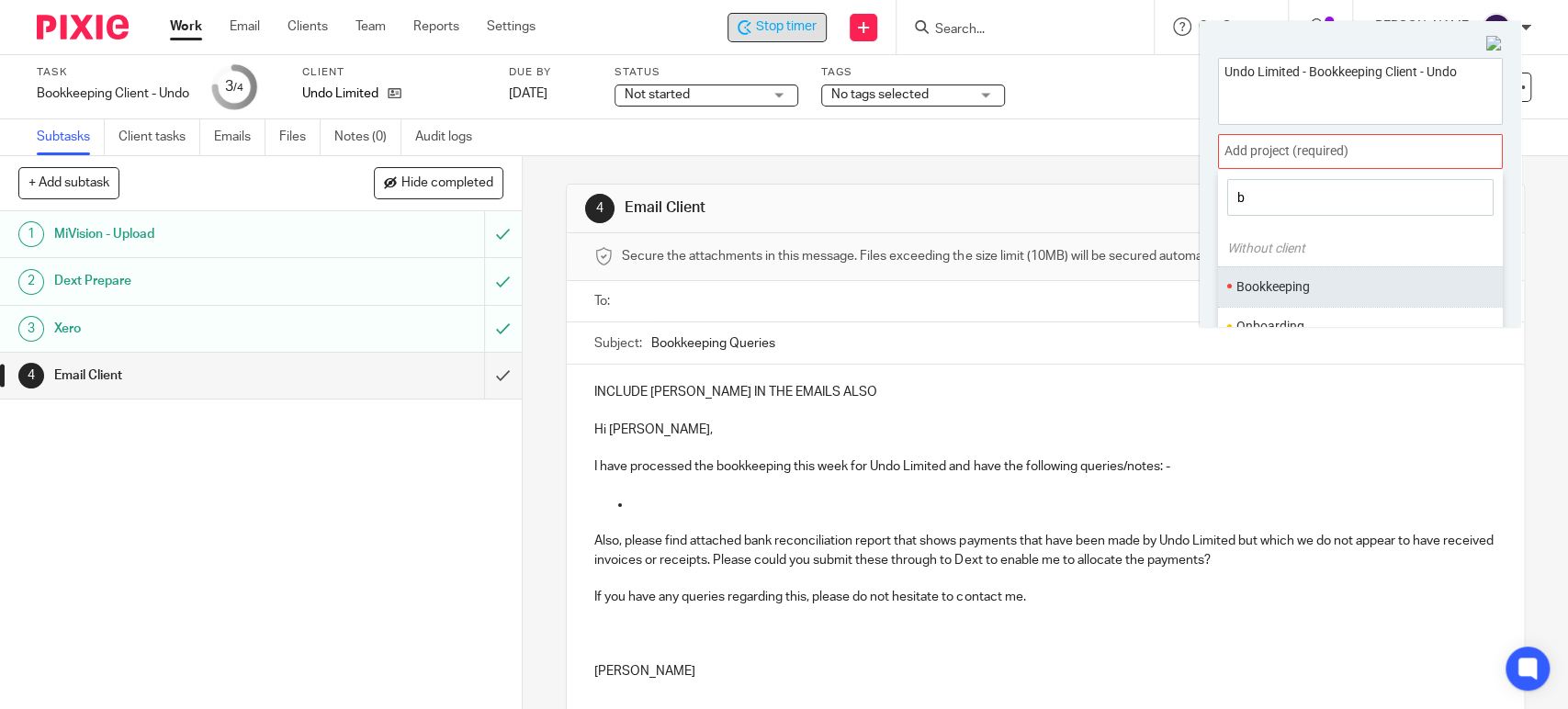
type input "b"
click at [1262, 291] on li "Bookkeeping" at bounding box center [1356, 288] width 240 height 20
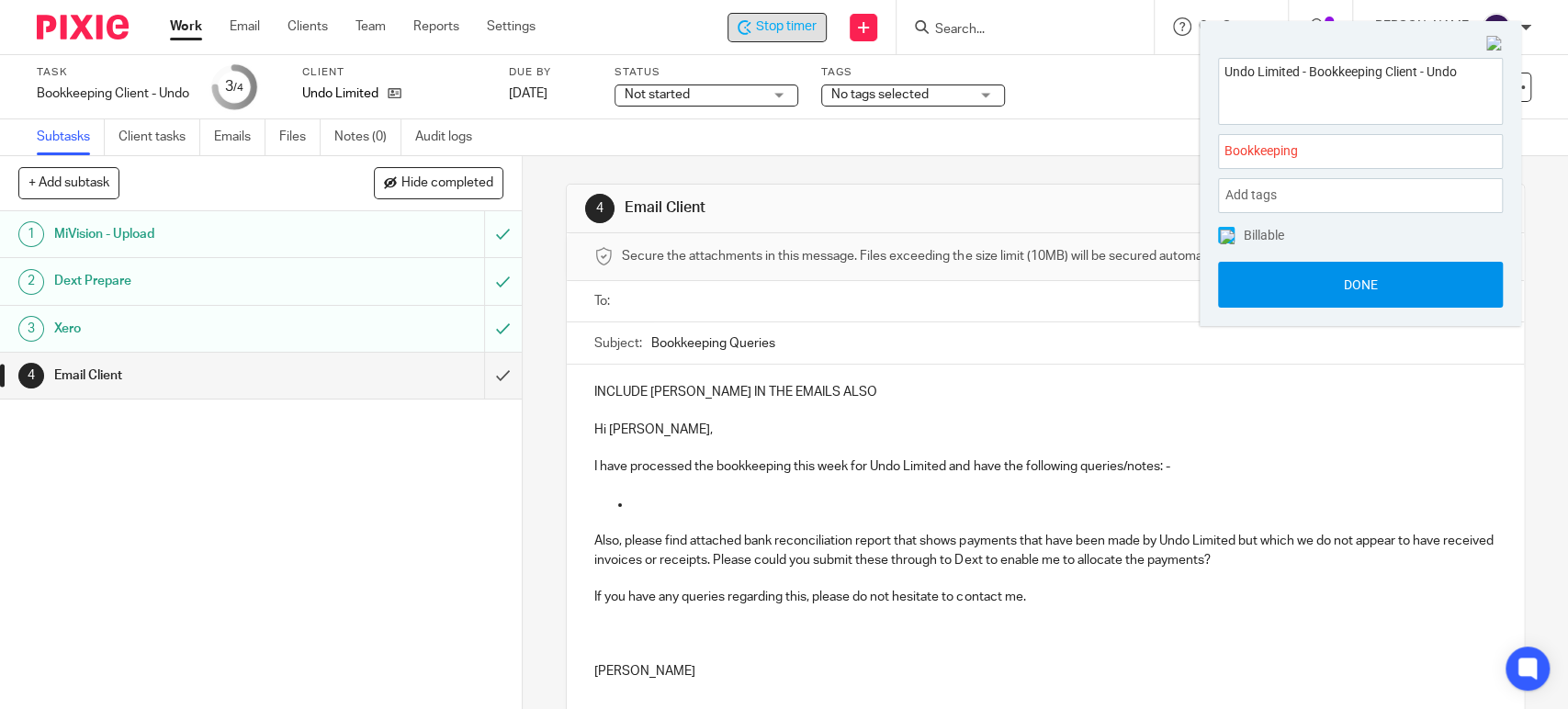
click at [1370, 281] on button "Done" at bounding box center [1360, 285] width 285 height 45
